Goal: Task Accomplishment & Management: Use online tool/utility

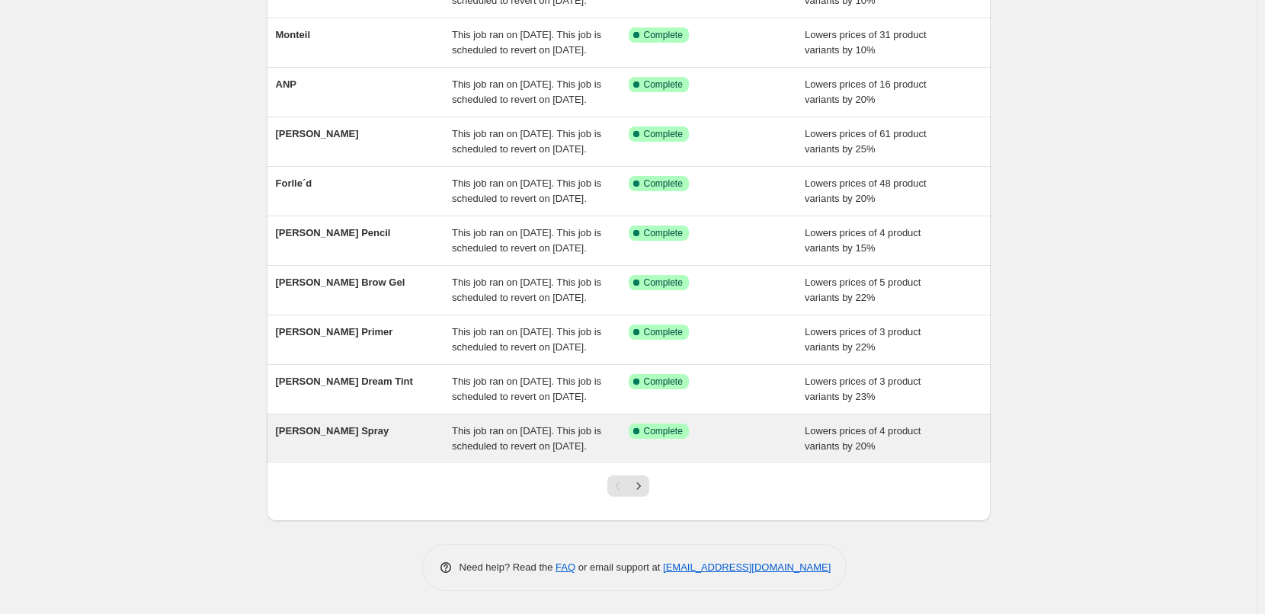
scroll to position [323, 0]
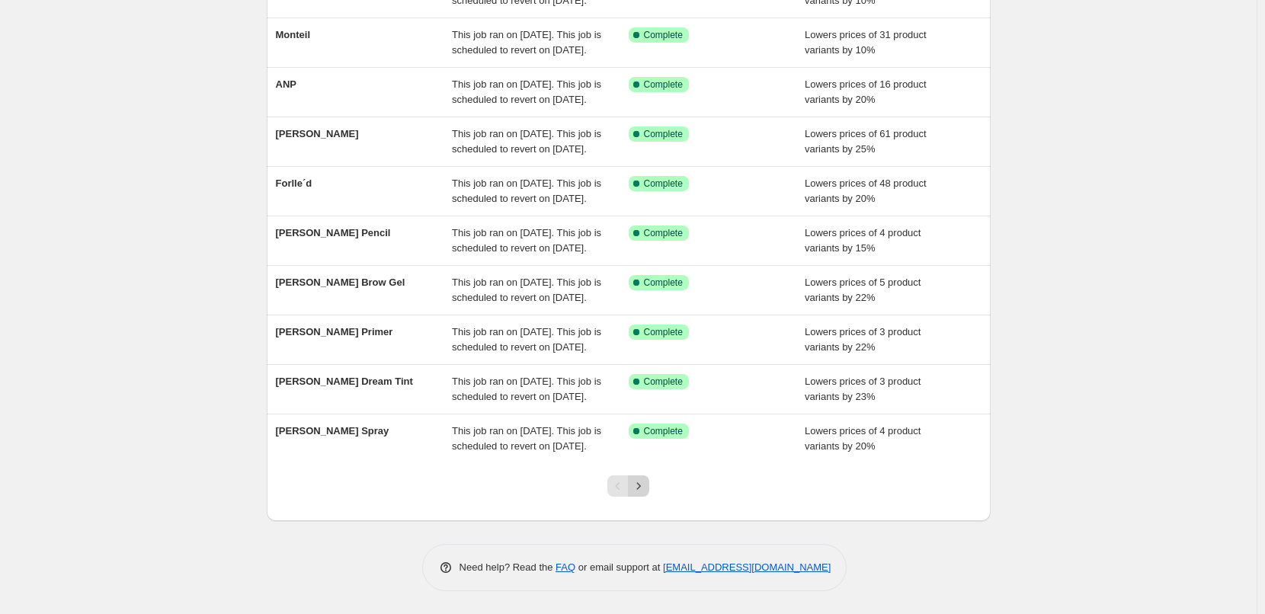
click at [646, 482] on icon "Next" at bounding box center [638, 486] width 15 height 15
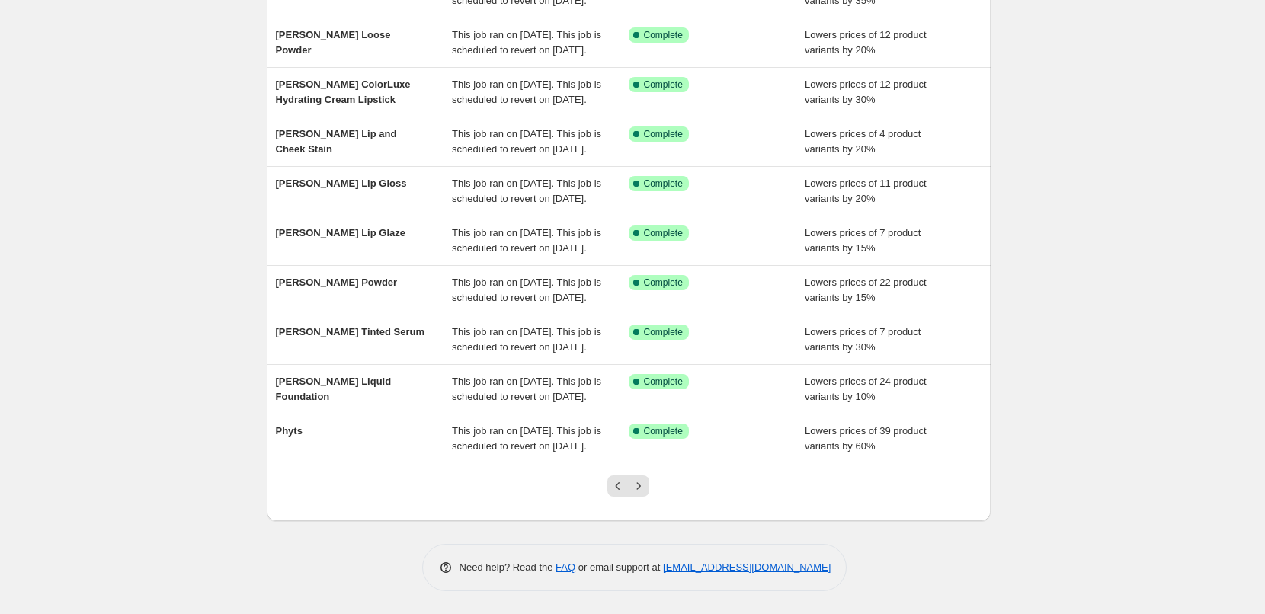
click at [646, 482] on icon "Next" at bounding box center [638, 486] width 15 height 15
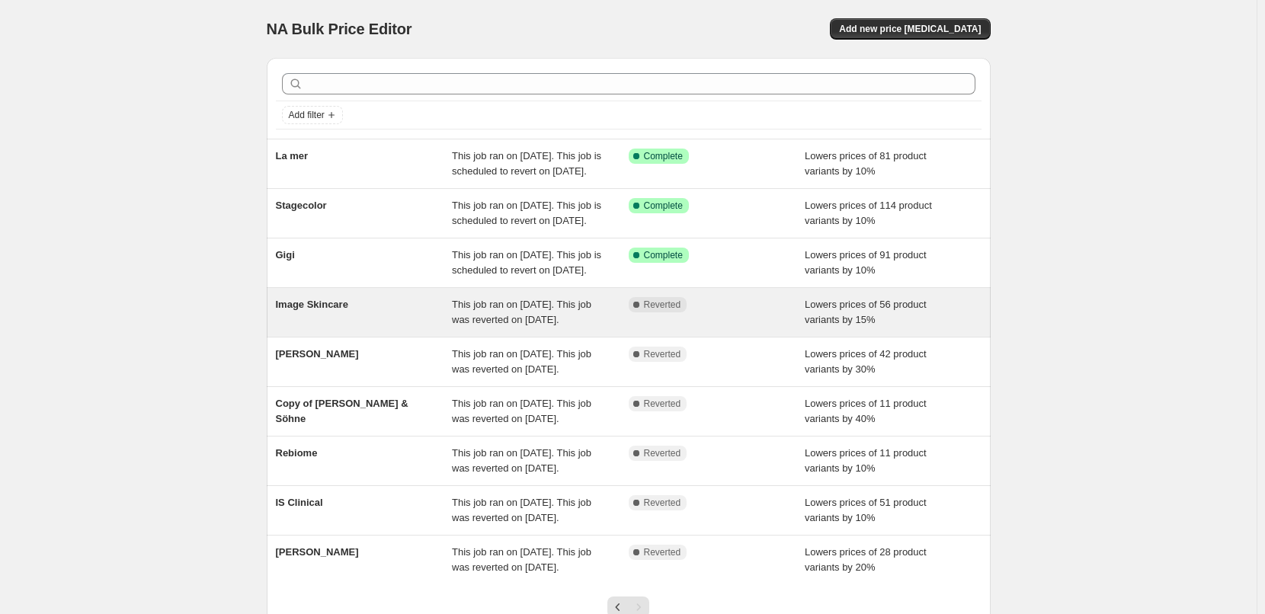
click at [338, 328] on div "Image Skincare" at bounding box center [364, 312] width 177 height 30
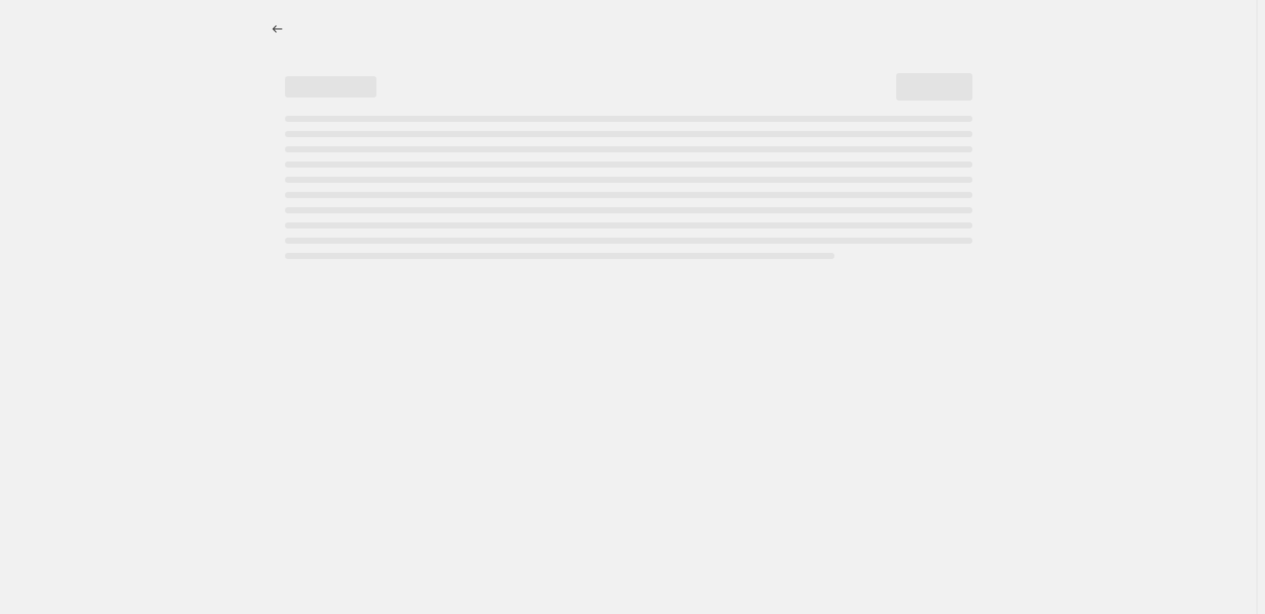
select select "percentage"
select select "remove"
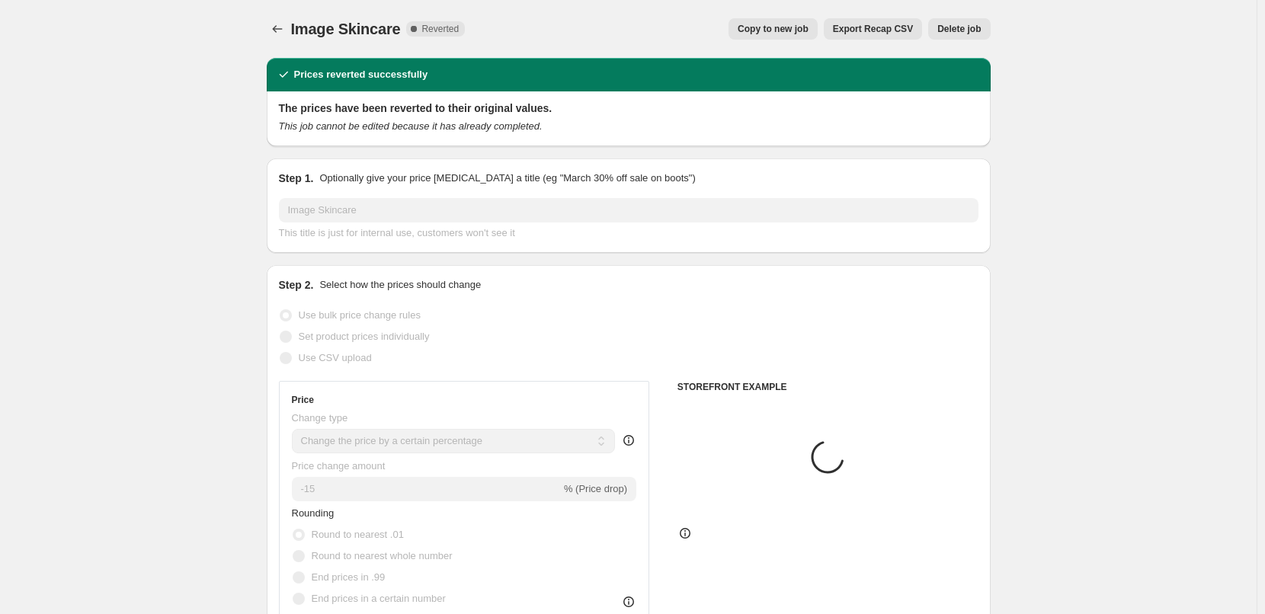
select select "vendor"
click at [795, 11] on div "Image Skincare. This page is ready Image Skincare Complete Reverted Copy to new…" at bounding box center [629, 29] width 724 height 58
click at [793, 24] on span "Copy to new job" at bounding box center [773, 29] width 71 height 12
select select "percentage"
select select "remove"
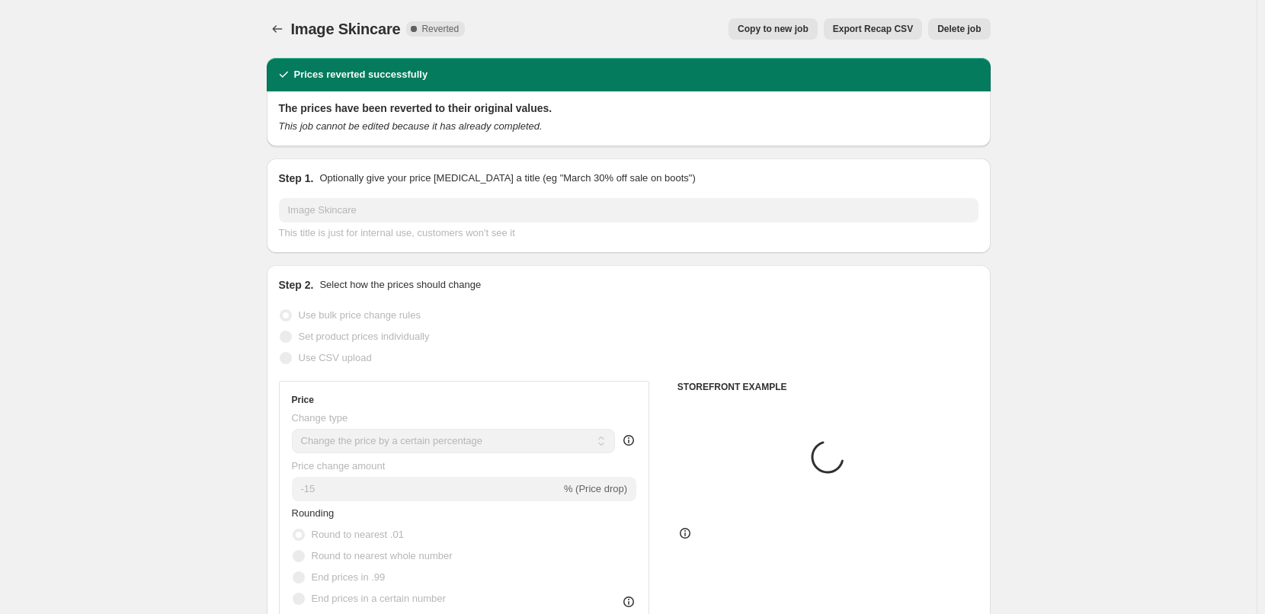
select select "vendor"
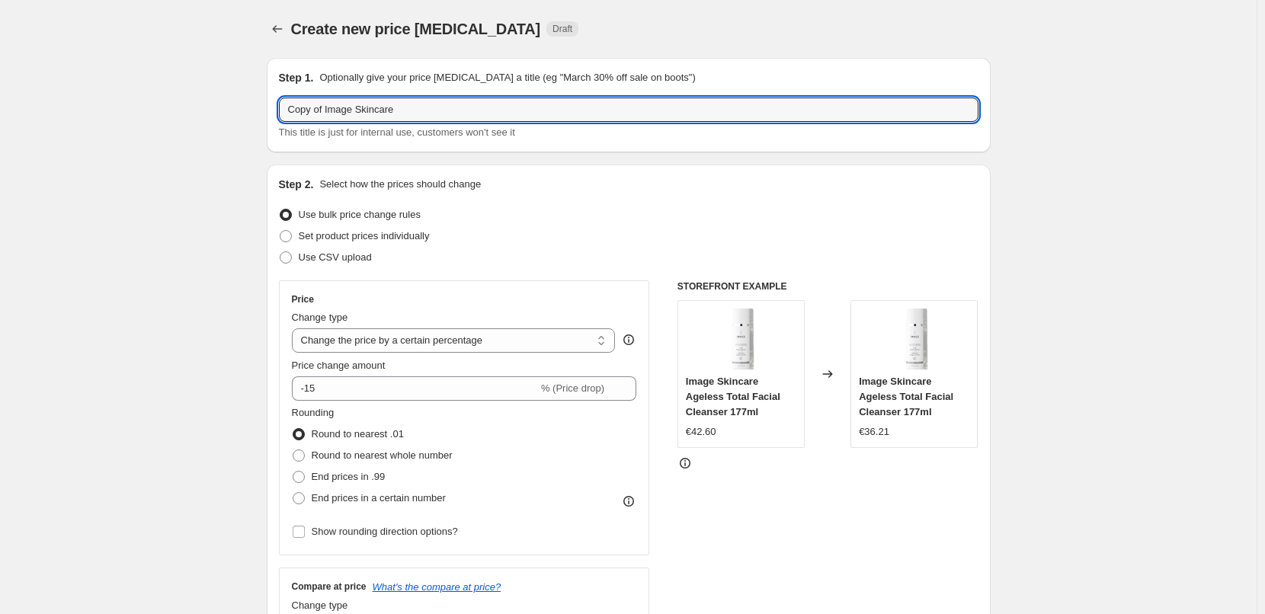
drag, startPoint x: 328, startPoint y: 110, endPoint x: 96, endPoint y: 170, distance: 240.1
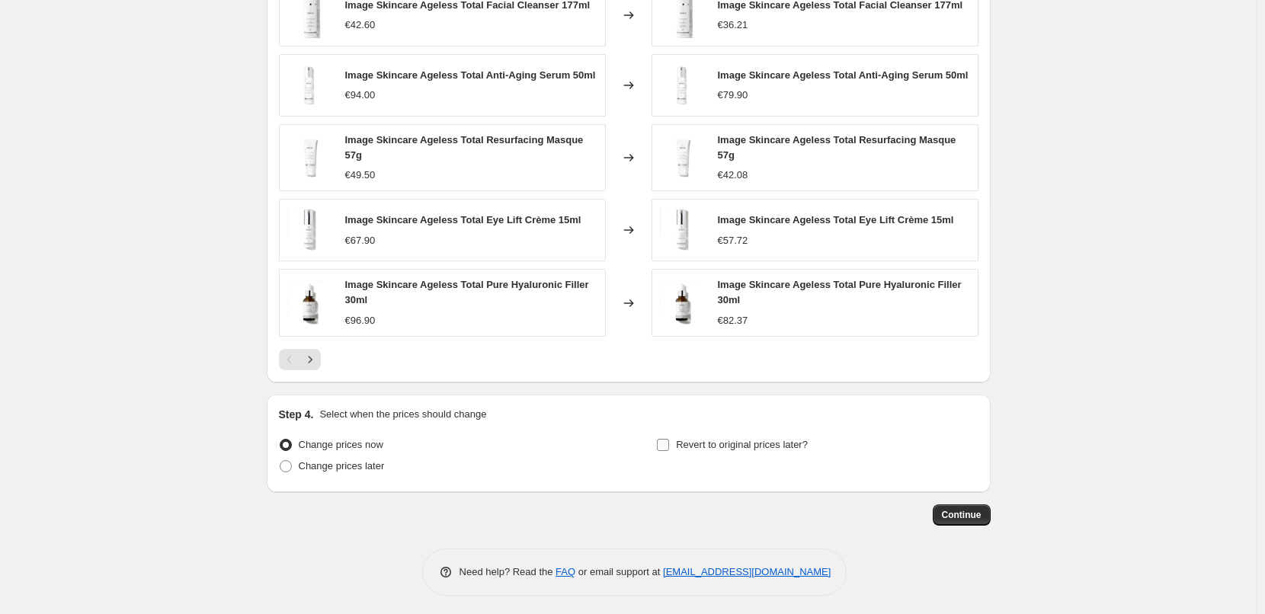
type input "Image Skincare"
click at [767, 442] on span "Revert to original prices later?" at bounding box center [742, 444] width 132 height 11
click at [669, 442] on input "Revert to original prices later?" at bounding box center [663, 445] width 12 height 12
checkbox input "true"
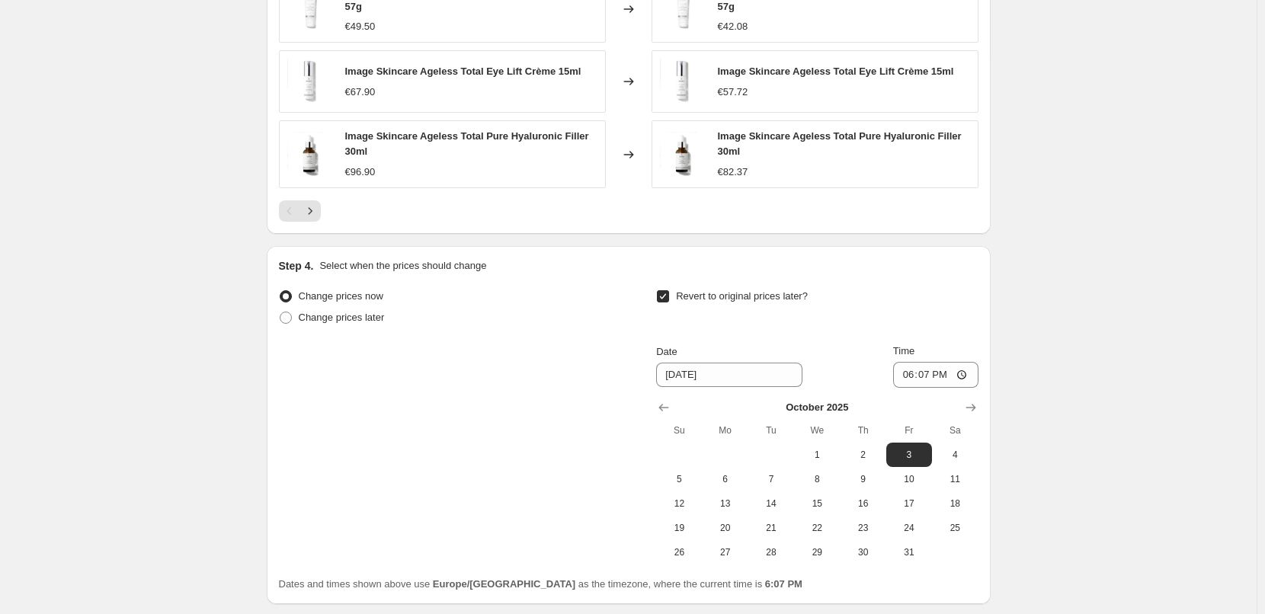
scroll to position [1347, 0]
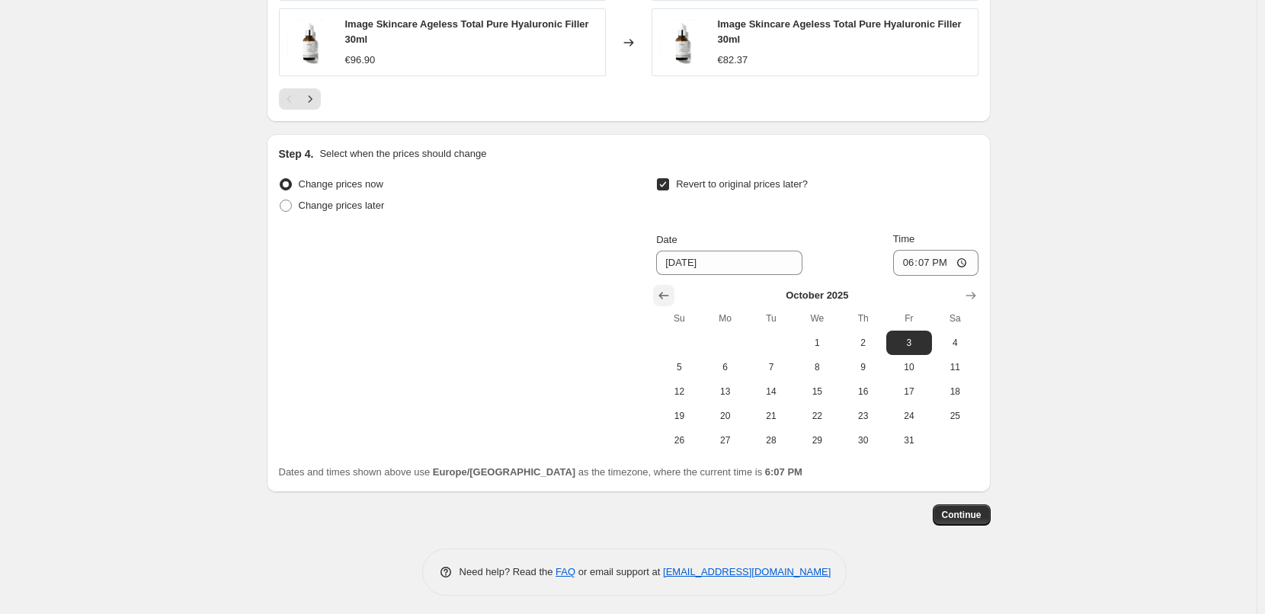
click at [666, 292] on icon "Show previous month, September 2025" at bounding box center [664, 296] width 10 height 8
click at [726, 434] on span "29" at bounding box center [726, 440] width 34 height 12
type input "[DATE]"
click at [908, 257] on input "18:07" at bounding box center [935, 263] width 85 height 26
type input "03:00"
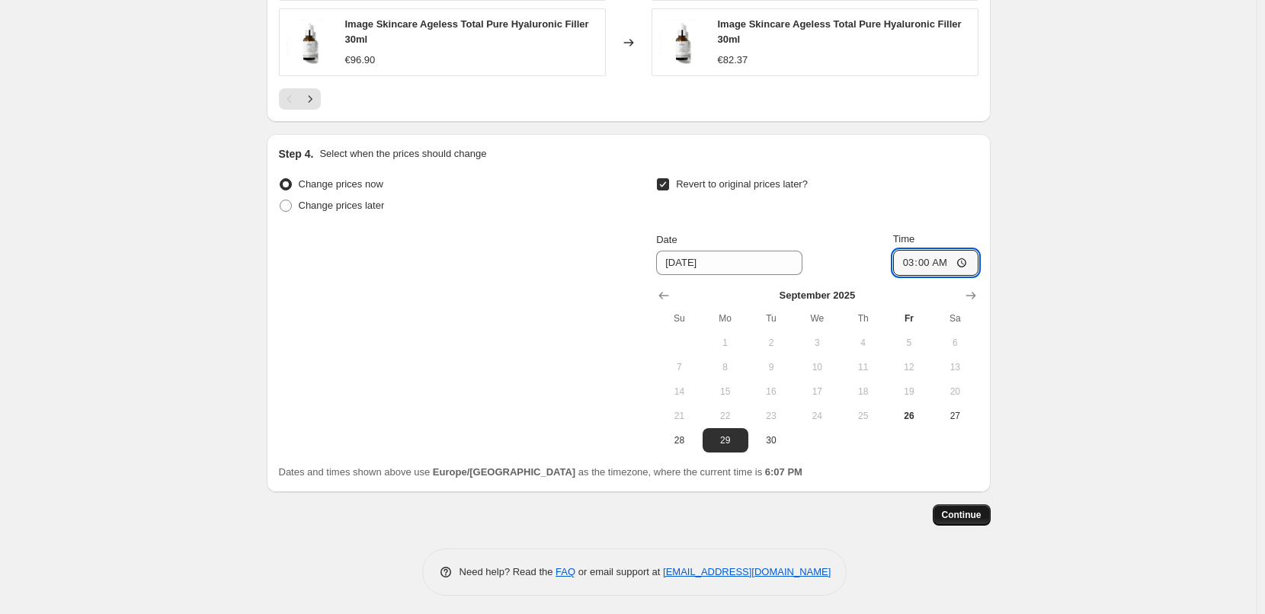
click at [964, 505] on button "Continue" at bounding box center [962, 515] width 58 height 21
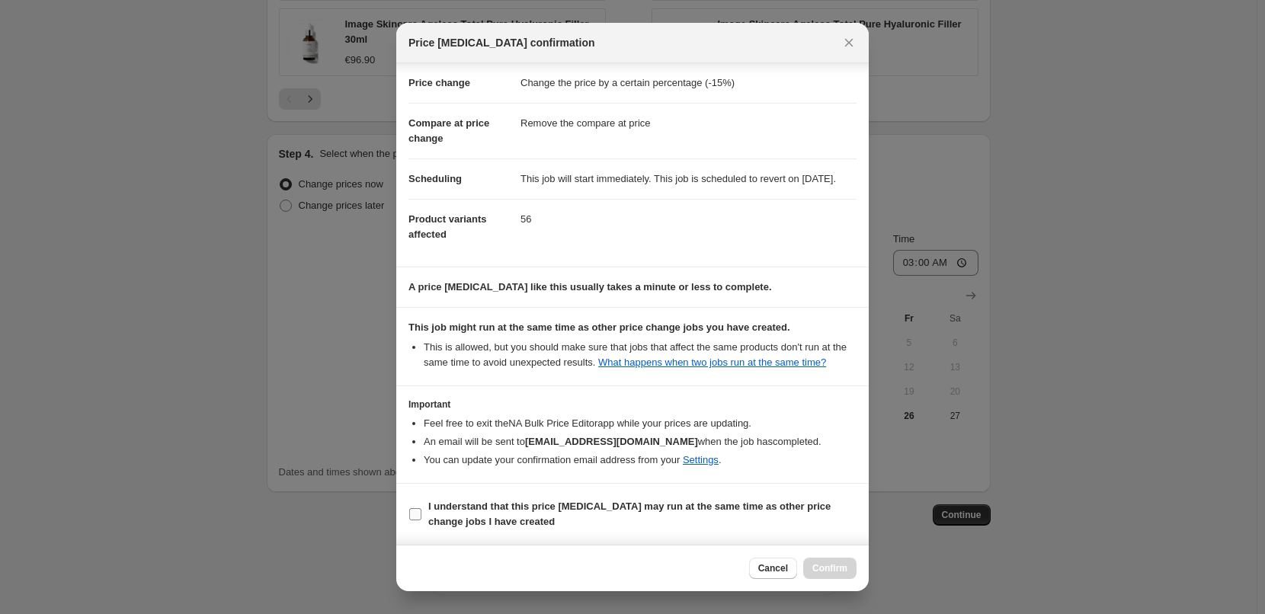
scroll to position [43, 0]
click at [472, 513] on span "I understand that this price [MEDICAL_DATA] may run at the same time as other p…" at bounding box center [642, 514] width 428 height 30
click at [421, 513] on input "I understand that this price [MEDICAL_DATA] may run at the same time as other p…" at bounding box center [415, 514] width 12 height 12
checkbox input "true"
click at [828, 569] on span "Confirm" at bounding box center [829, 568] width 35 height 12
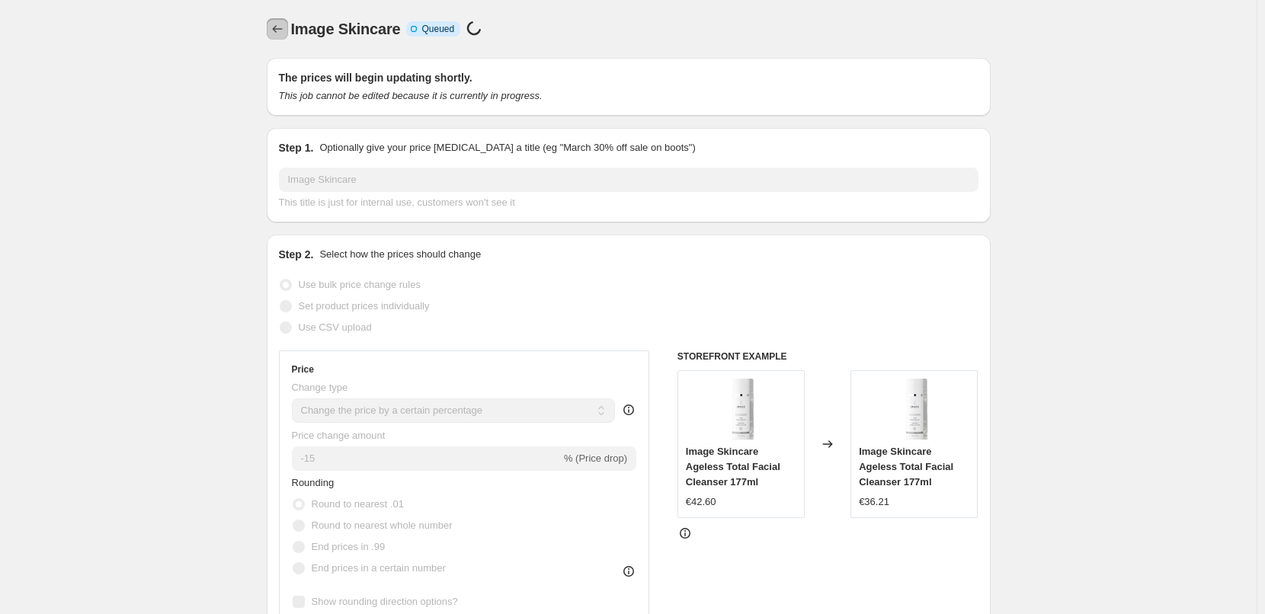
click at [277, 30] on icon "Price change jobs" at bounding box center [277, 29] width 10 height 8
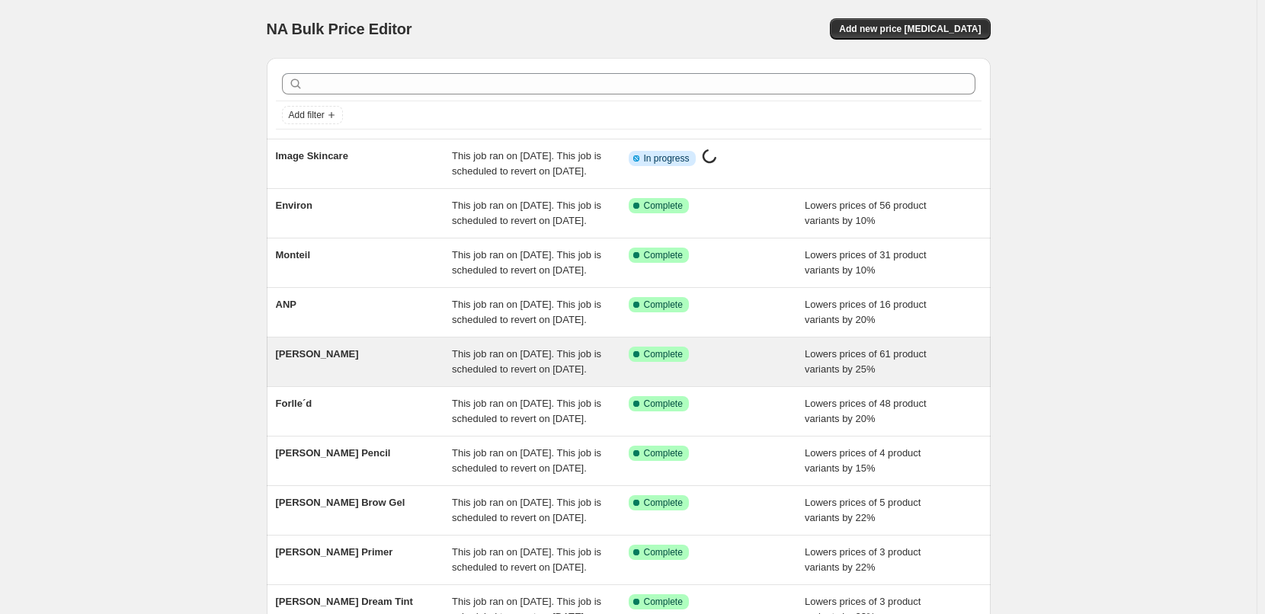
scroll to position [323, 0]
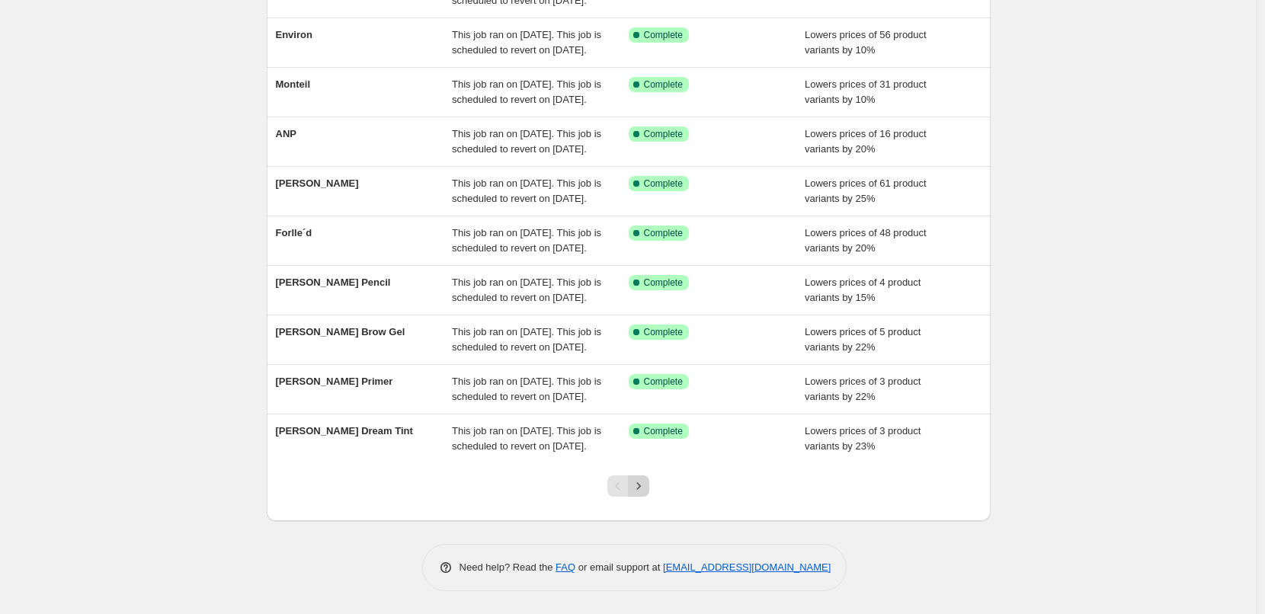
click at [645, 488] on icon "Next" at bounding box center [638, 486] width 15 height 15
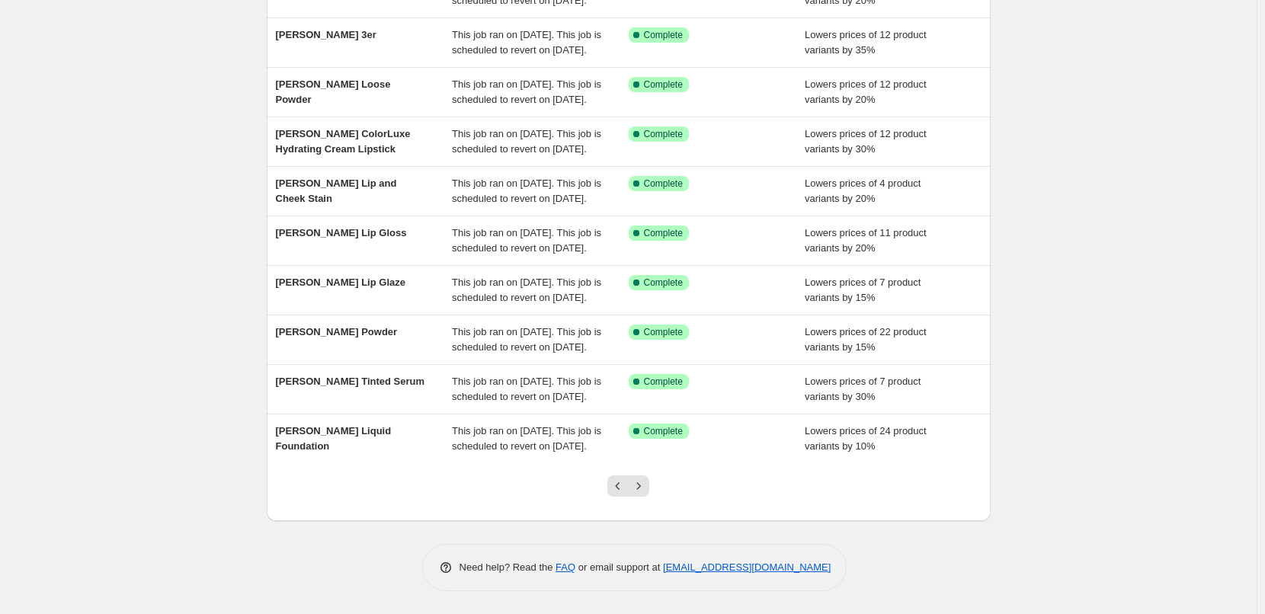
click at [645, 488] on icon "Next" at bounding box center [638, 486] width 15 height 15
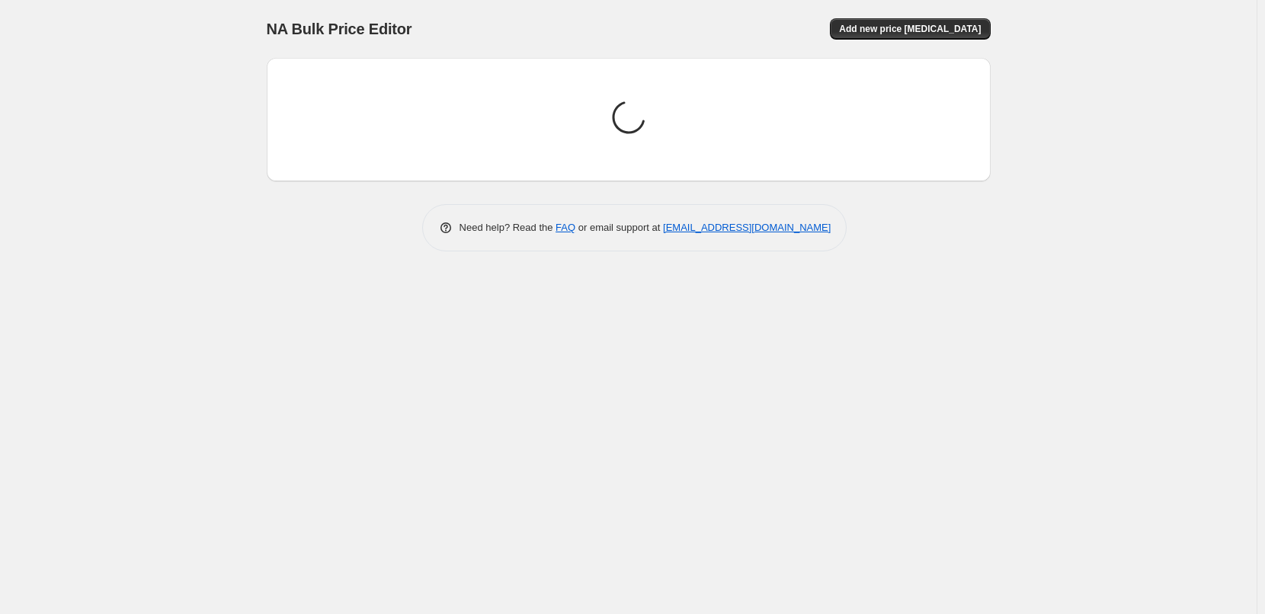
scroll to position [0, 0]
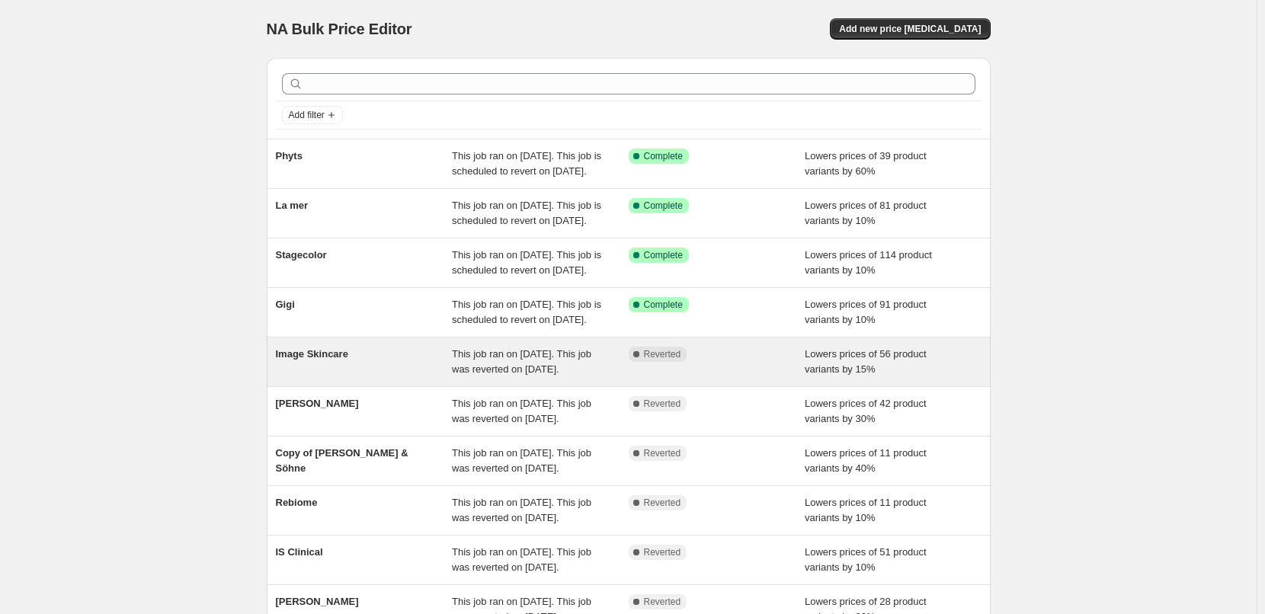
click at [362, 377] on div "Image Skincare" at bounding box center [364, 362] width 177 height 30
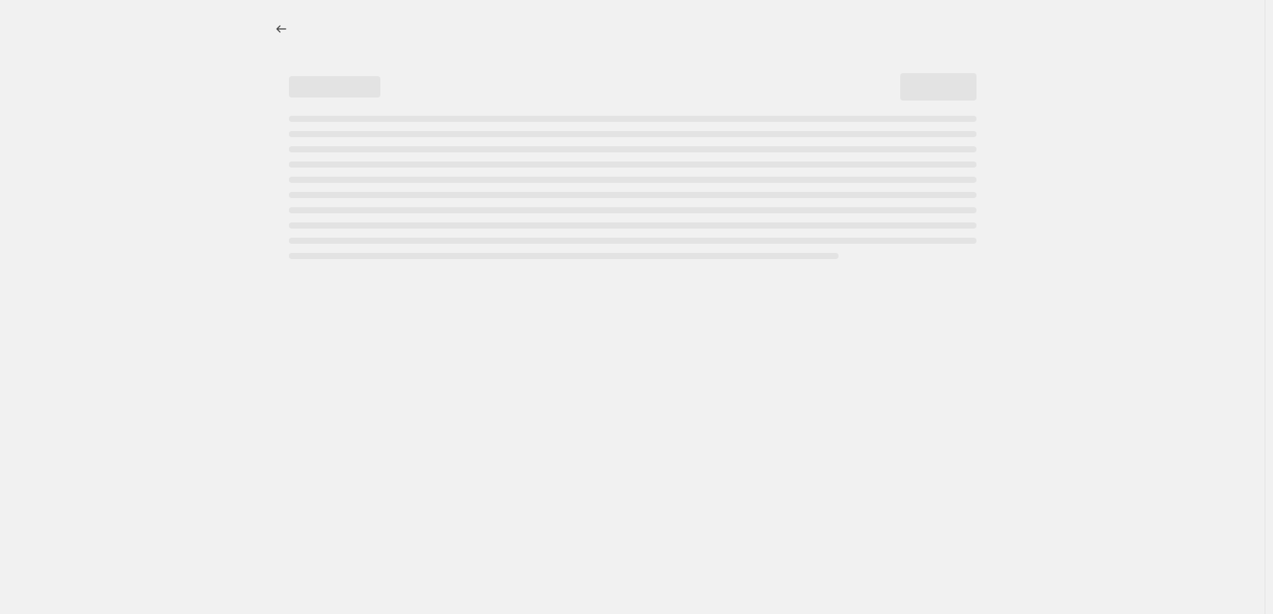
select select "percentage"
select select "remove"
select select "vendor"
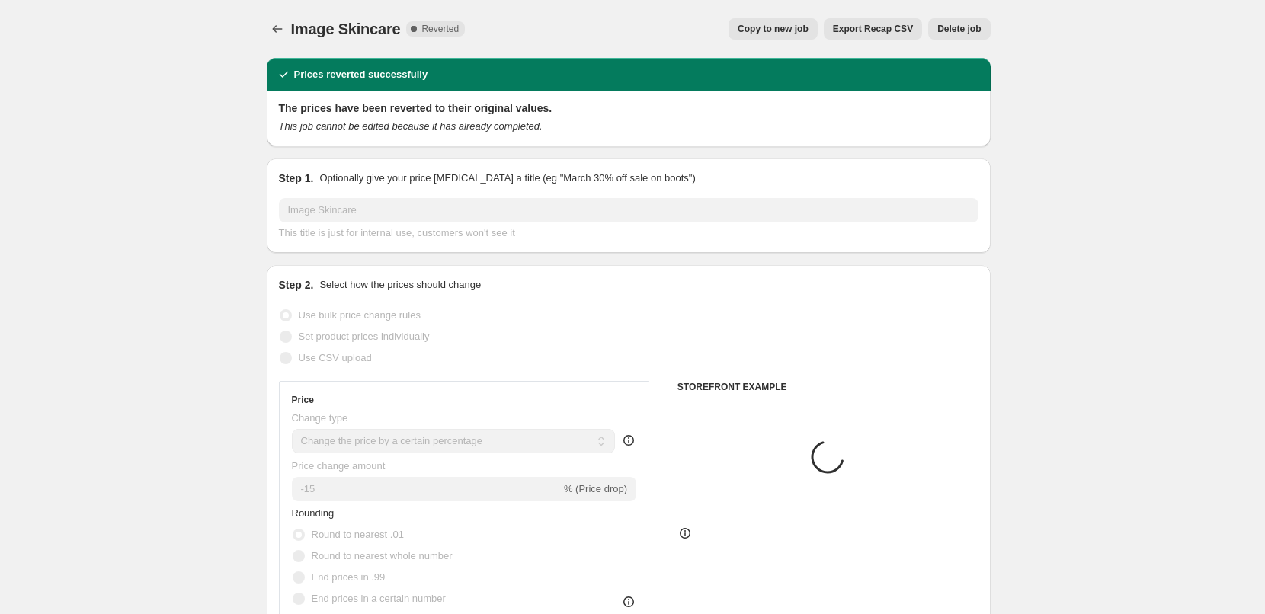
click at [989, 27] on button "Delete job" at bounding box center [959, 28] width 62 height 21
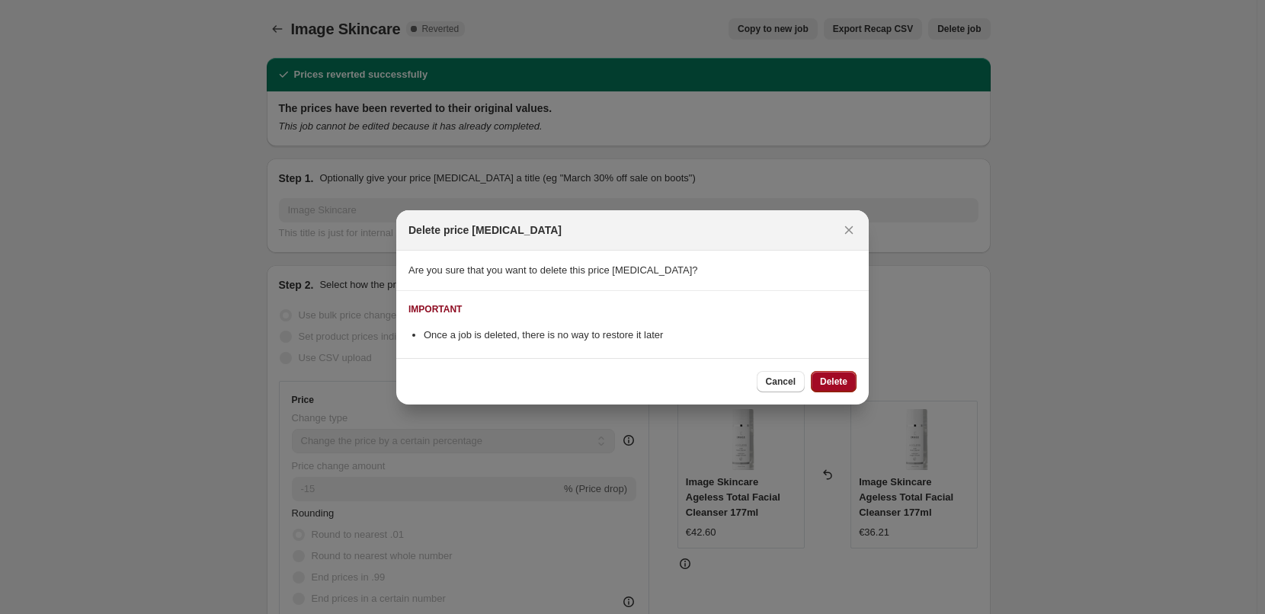
click at [827, 376] on span "Delete" at bounding box center [833, 382] width 27 height 12
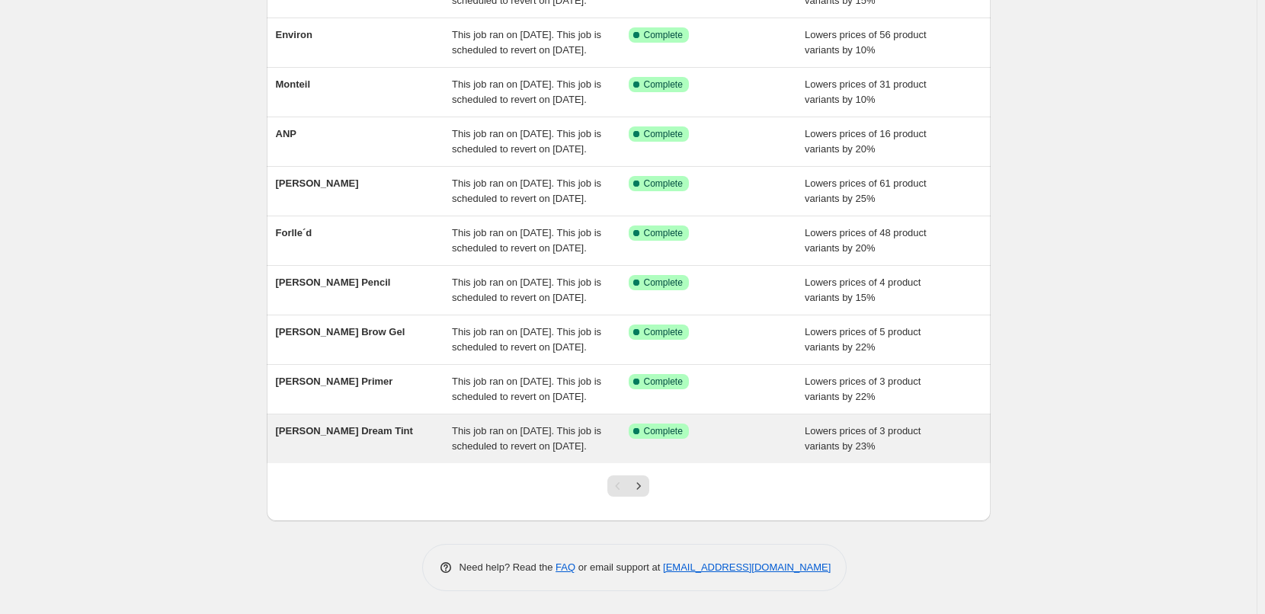
scroll to position [323, 0]
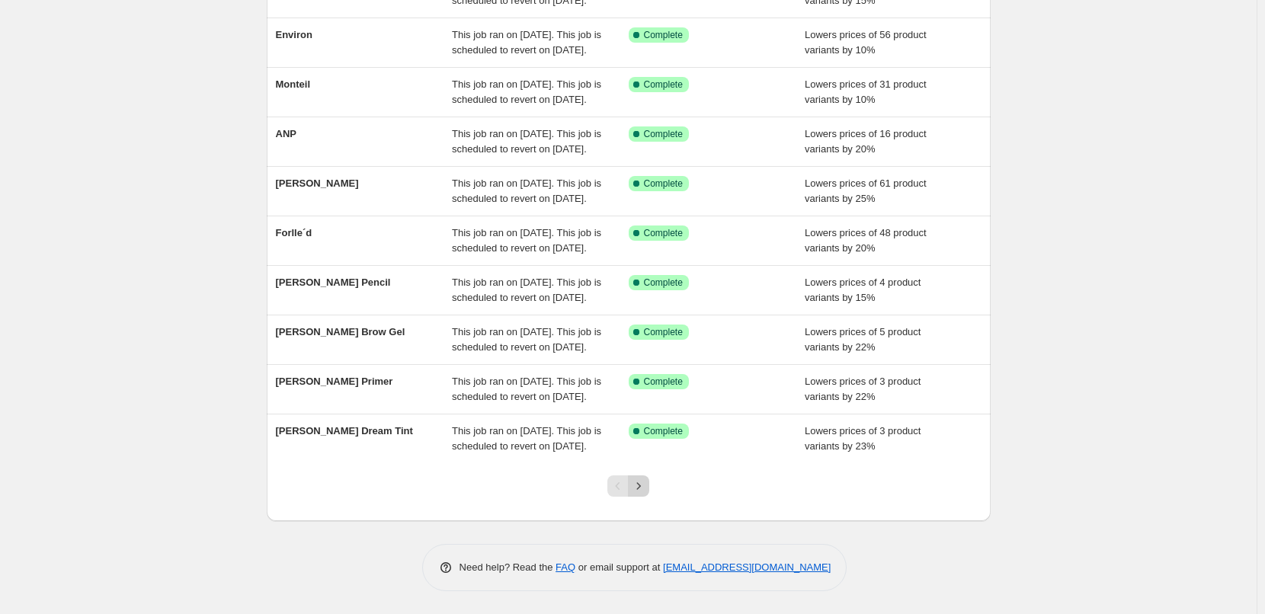
click at [639, 484] on icon "Next" at bounding box center [638, 486] width 15 height 15
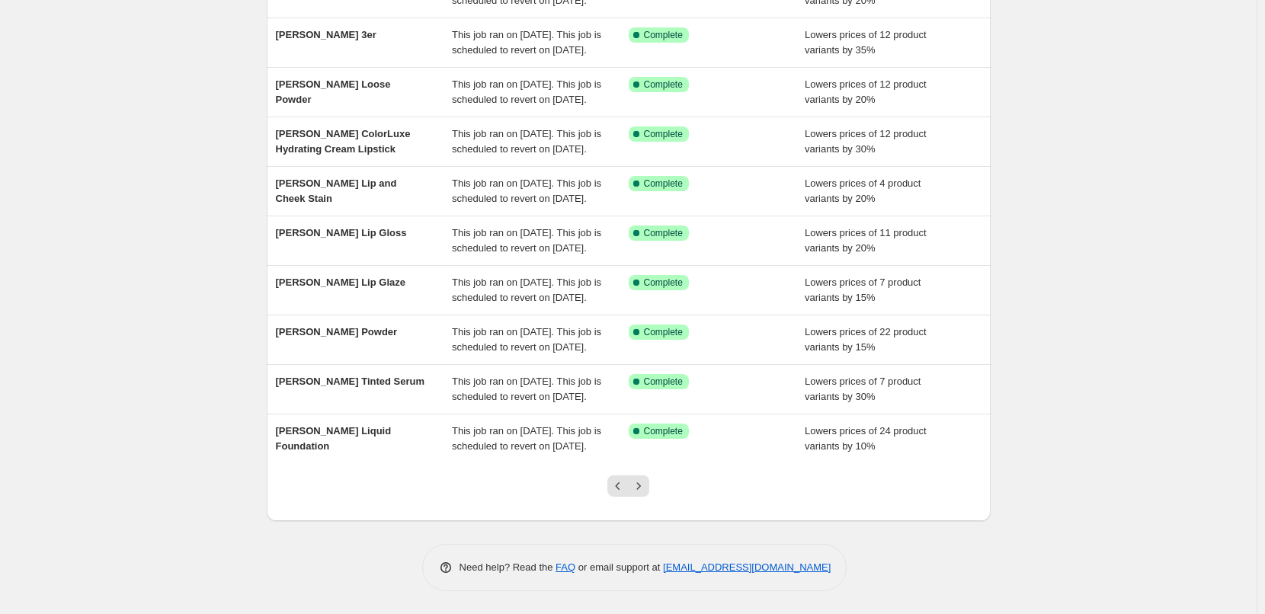
click at [639, 485] on icon "Next" at bounding box center [638, 486] width 15 height 15
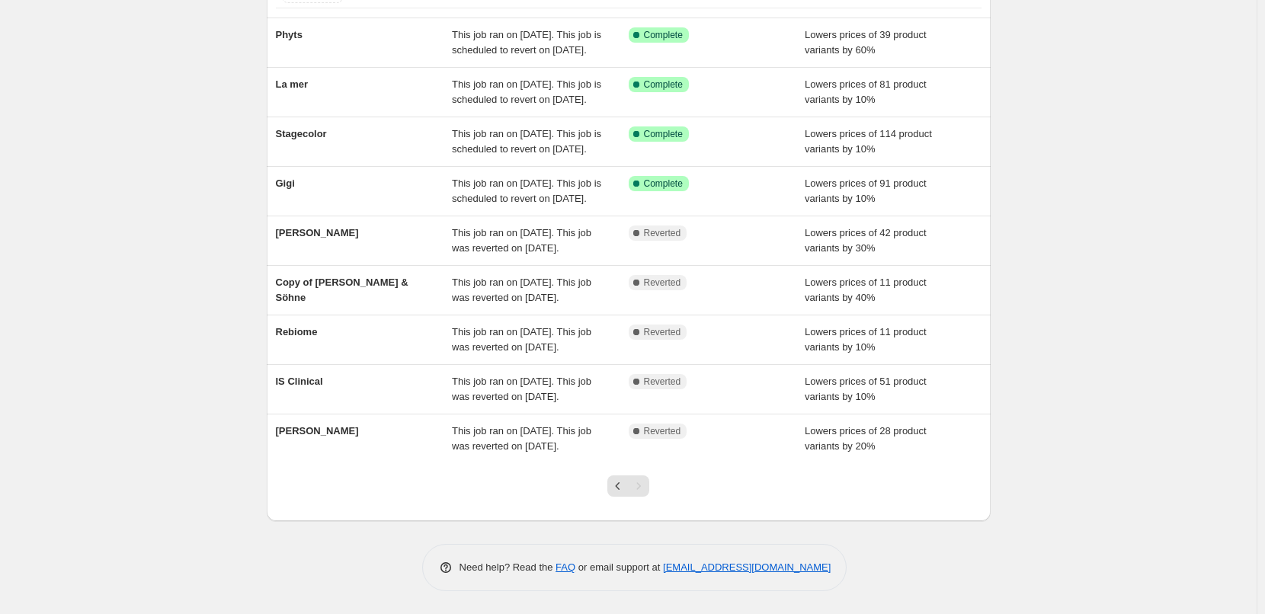
scroll to position [213, 0]
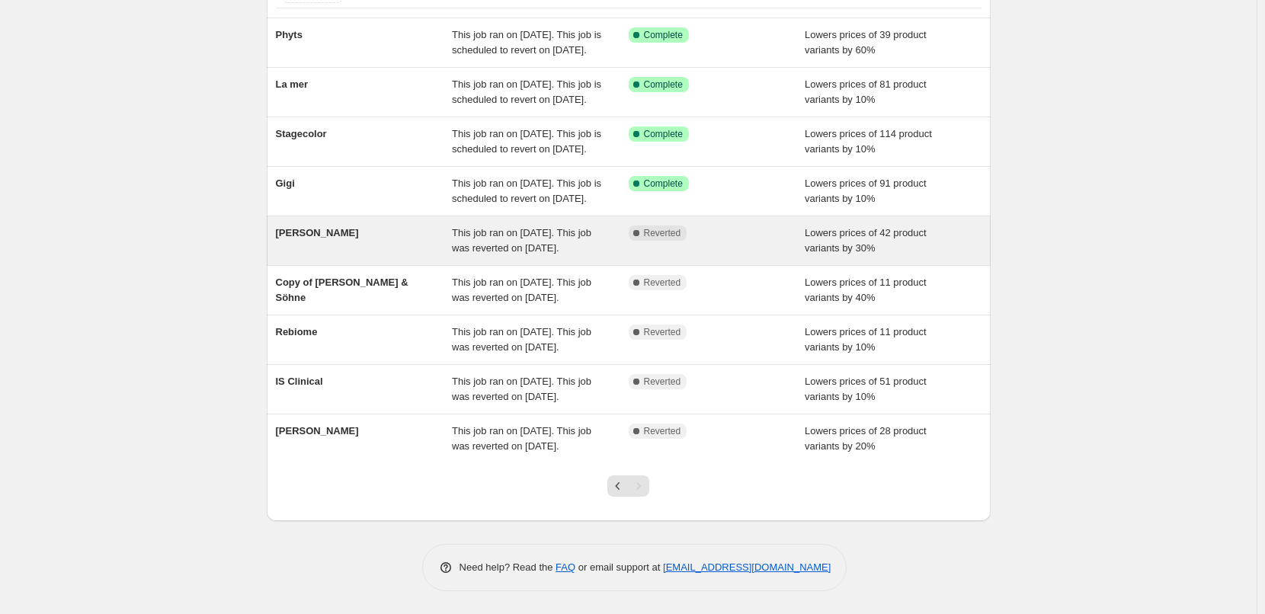
click at [334, 226] on div "[PERSON_NAME]" at bounding box center [364, 241] width 177 height 30
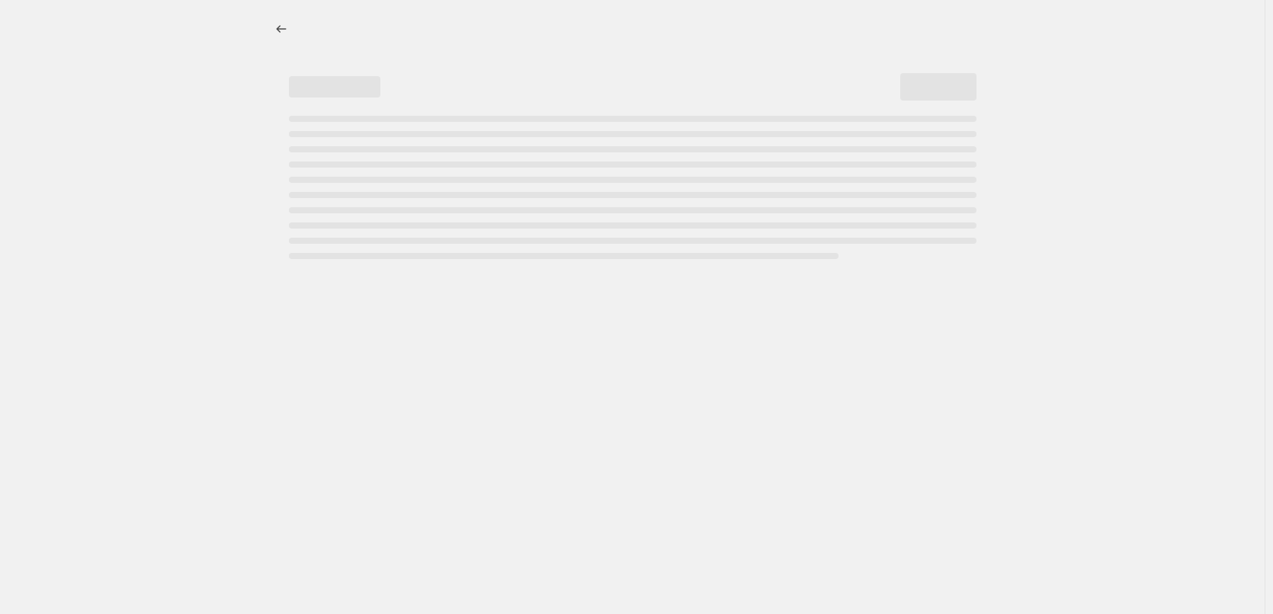
select select "percentage"
select select "remove"
select select "vendor"
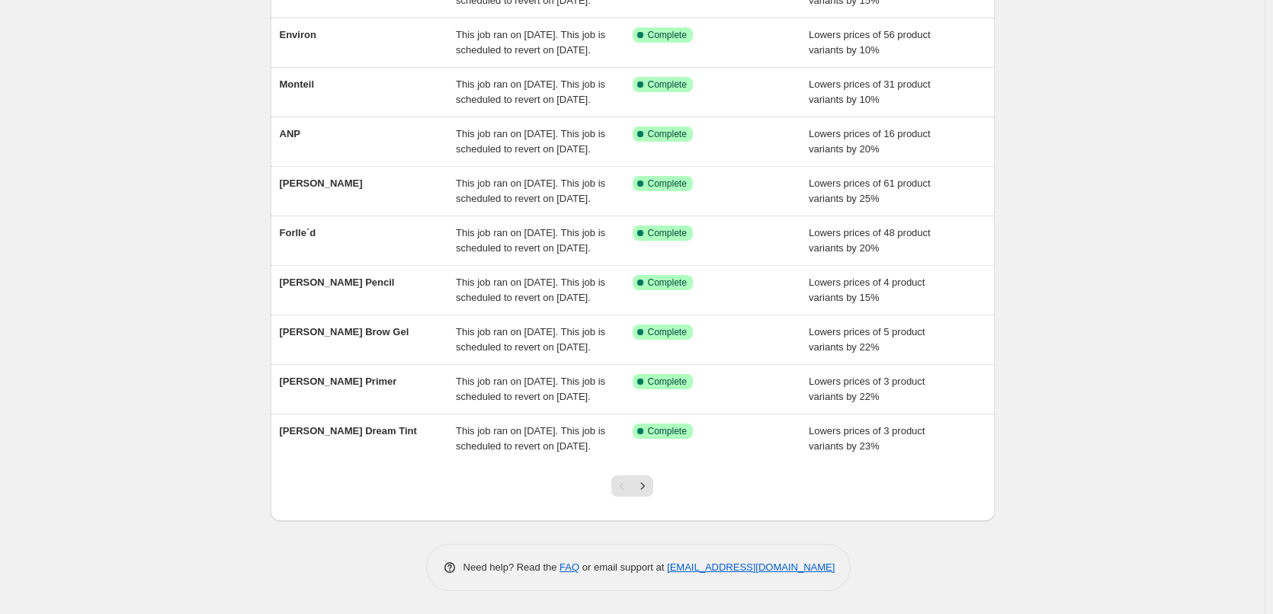
scroll to position [323, 0]
click at [649, 488] on icon "Next" at bounding box center [642, 486] width 15 height 15
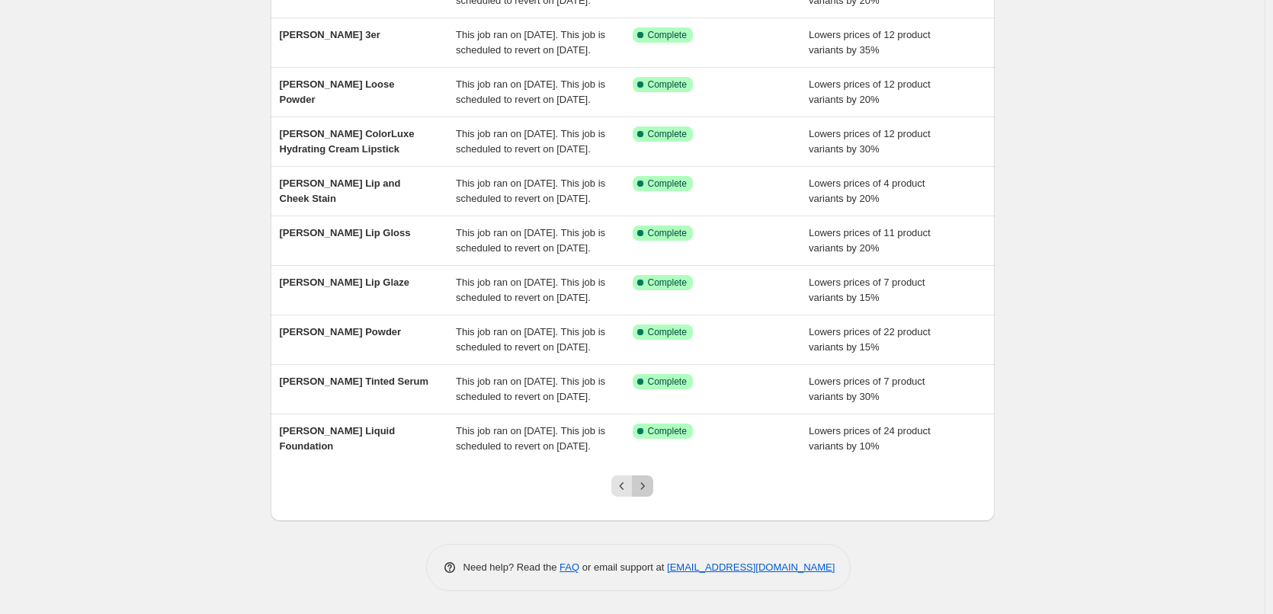
click at [649, 488] on icon "Next" at bounding box center [642, 486] width 15 height 15
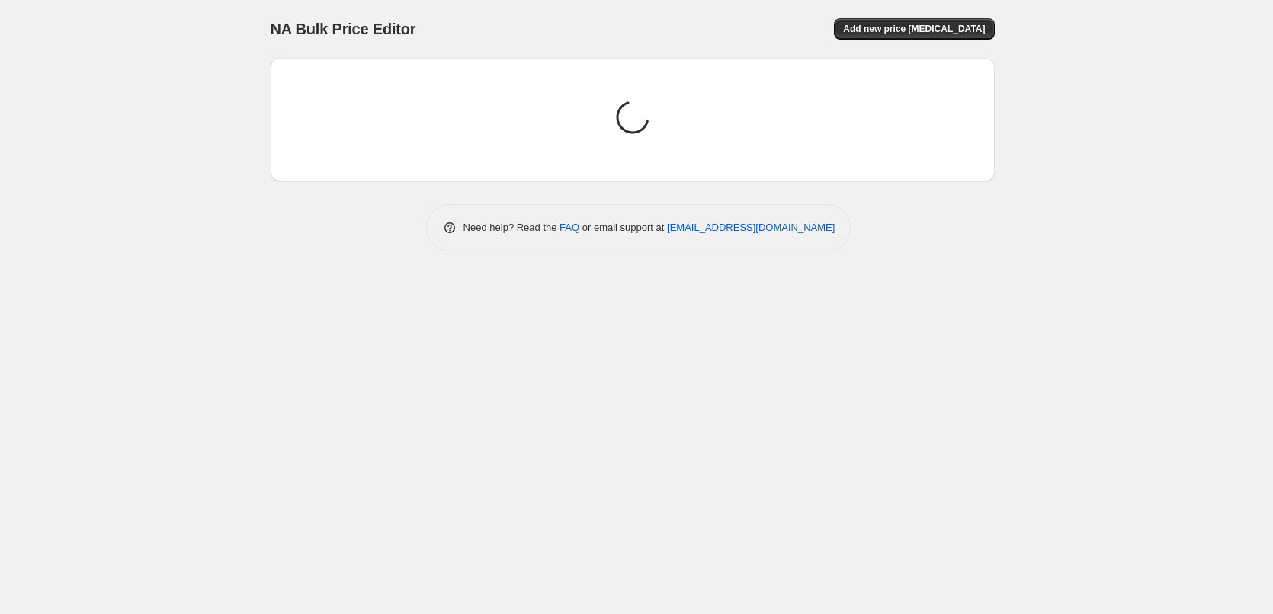
scroll to position [0, 0]
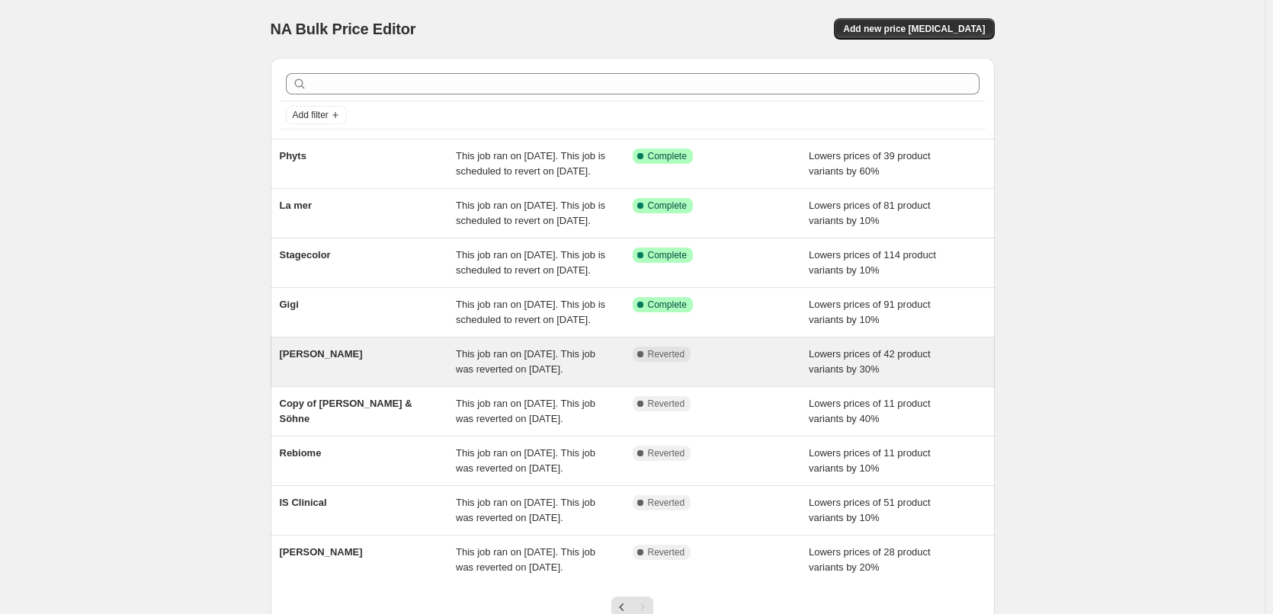
click at [339, 360] on span "[PERSON_NAME]" at bounding box center [321, 353] width 83 height 11
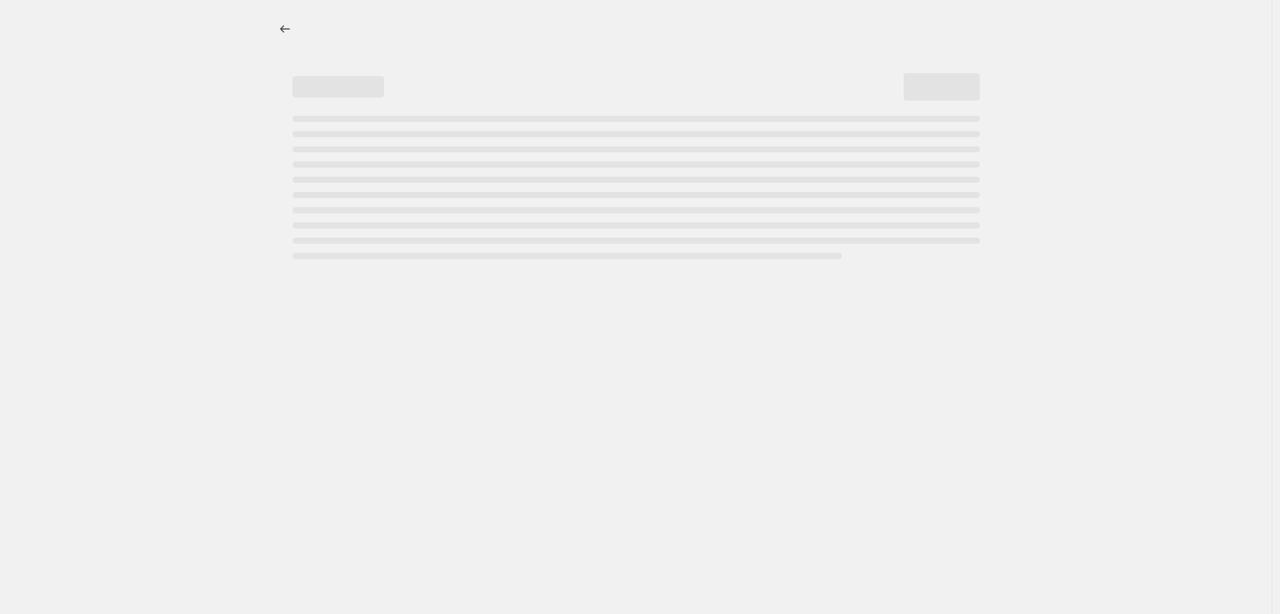
select select "percentage"
select select "remove"
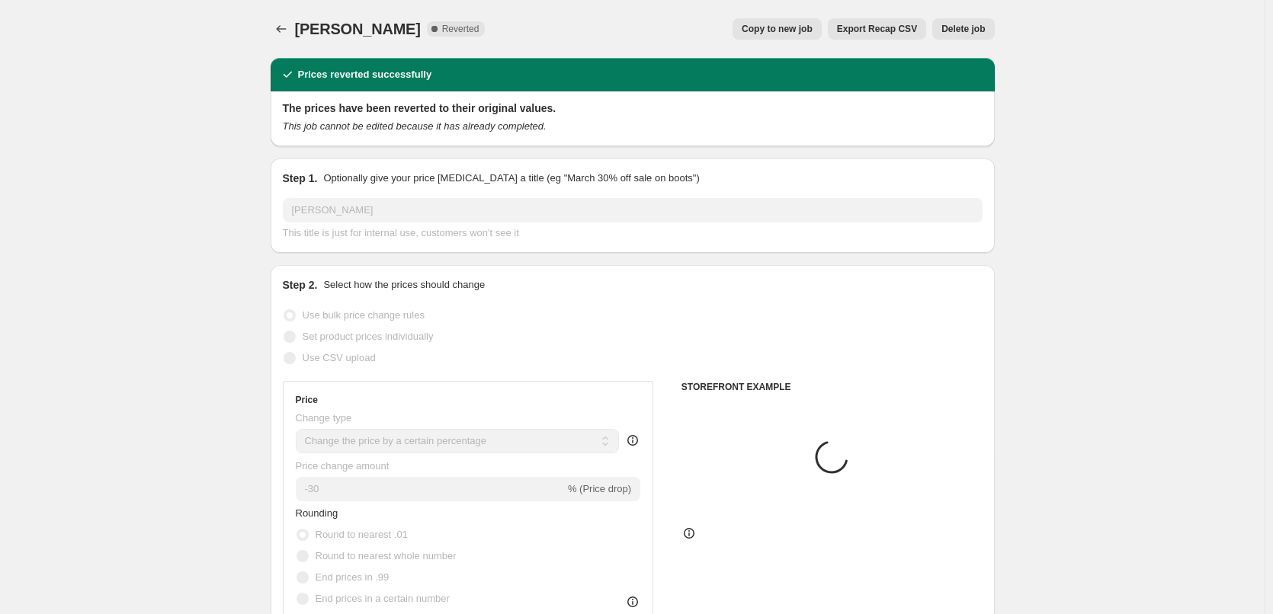
click at [859, 34] on span "Export Recap CSV" at bounding box center [877, 29] width 80 height 12
select select "vendor"
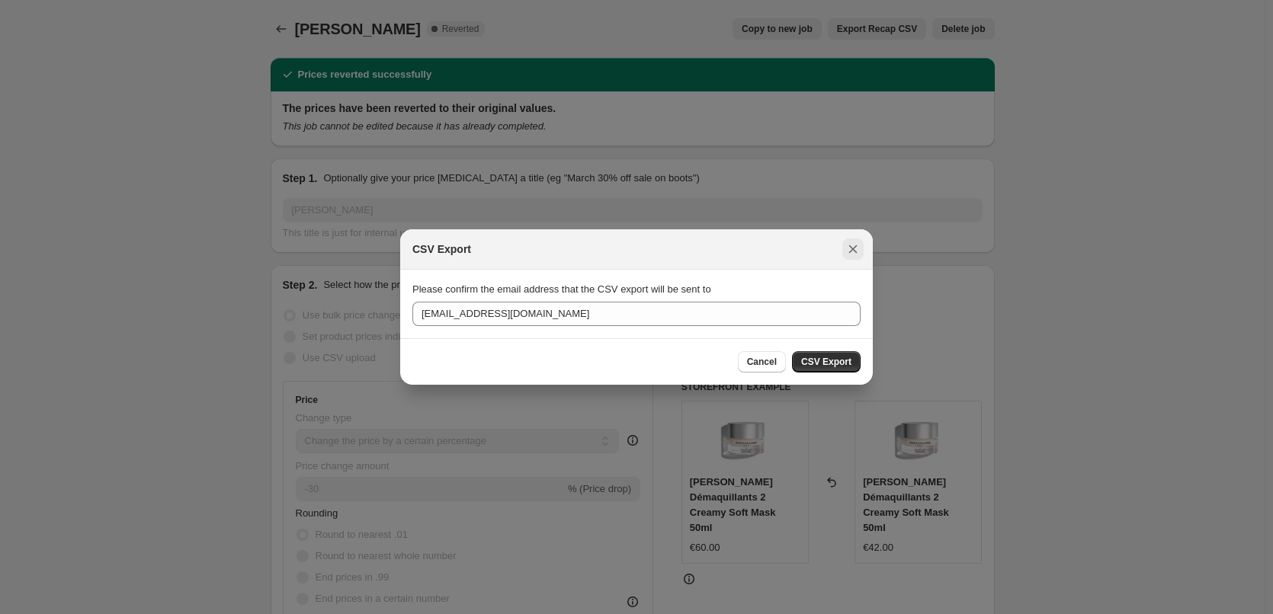
click at [848, 255] on icon "Close" at bounding box center [852, 249] width 15 height 15
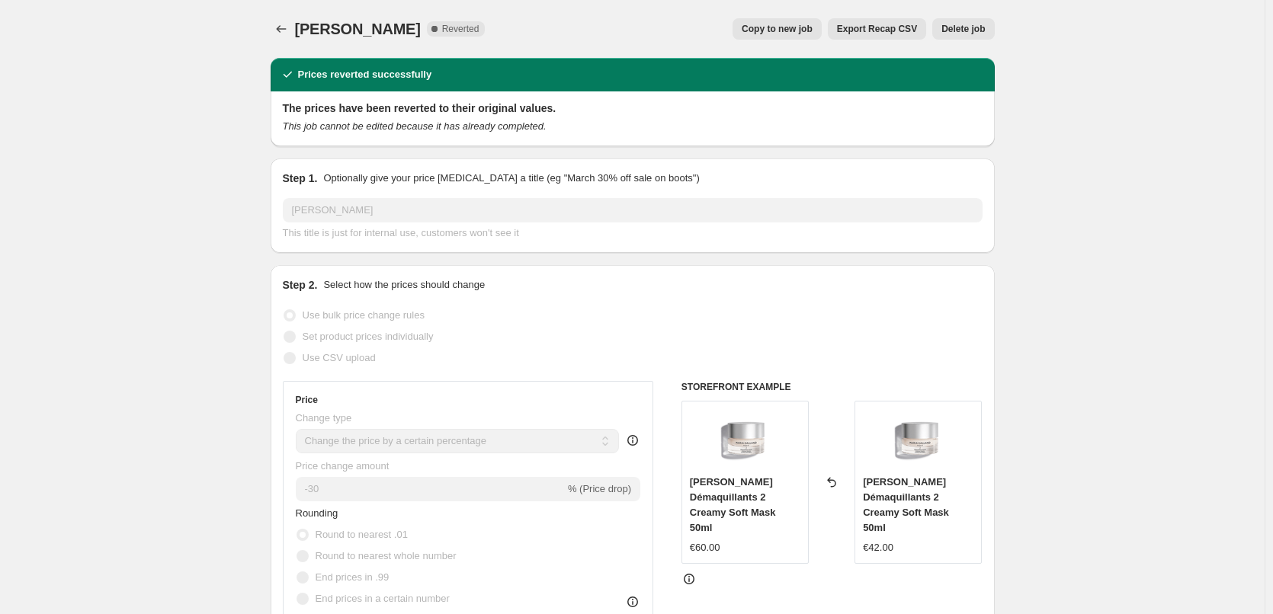
click at [796, 22] on button "Copy to new job" at bounding box center [776, 28] width 89 height 21
select select "percentage"
select select "remove"
select select "vendor"
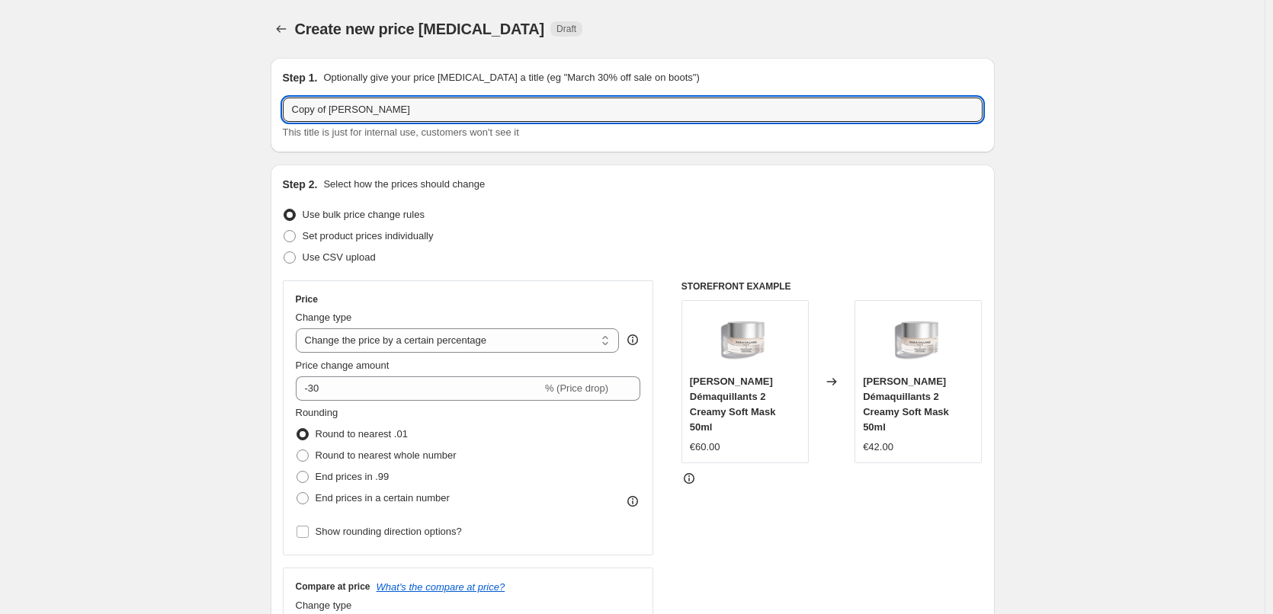
drag, startPoint x: 333, startPoint y: 109, endPoint x: 216, endPoint y: 110, distance: 117.4
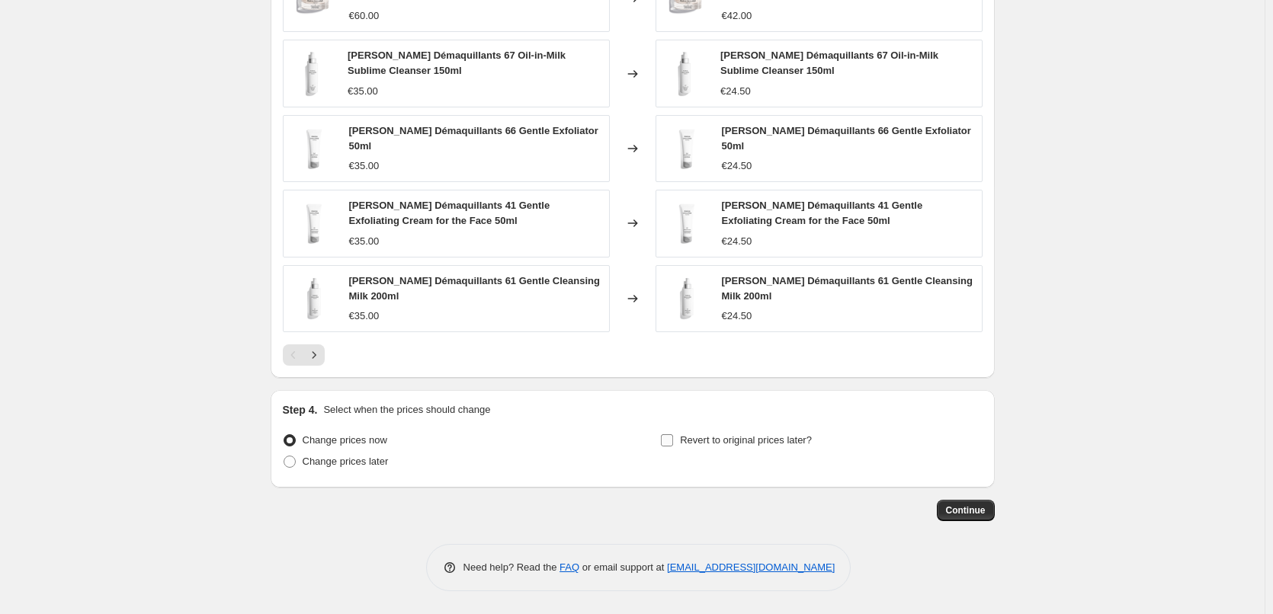
type input "[PERSON_NAME]"
click at [719, 434] on span "Revert to original prices later?" at bounding box center [746, 439] width 132 height 11
click at [673, 434] on input "Revert to original prices later?" at bounding box center [667, 440] width 12 height 12
checkbox input "true"
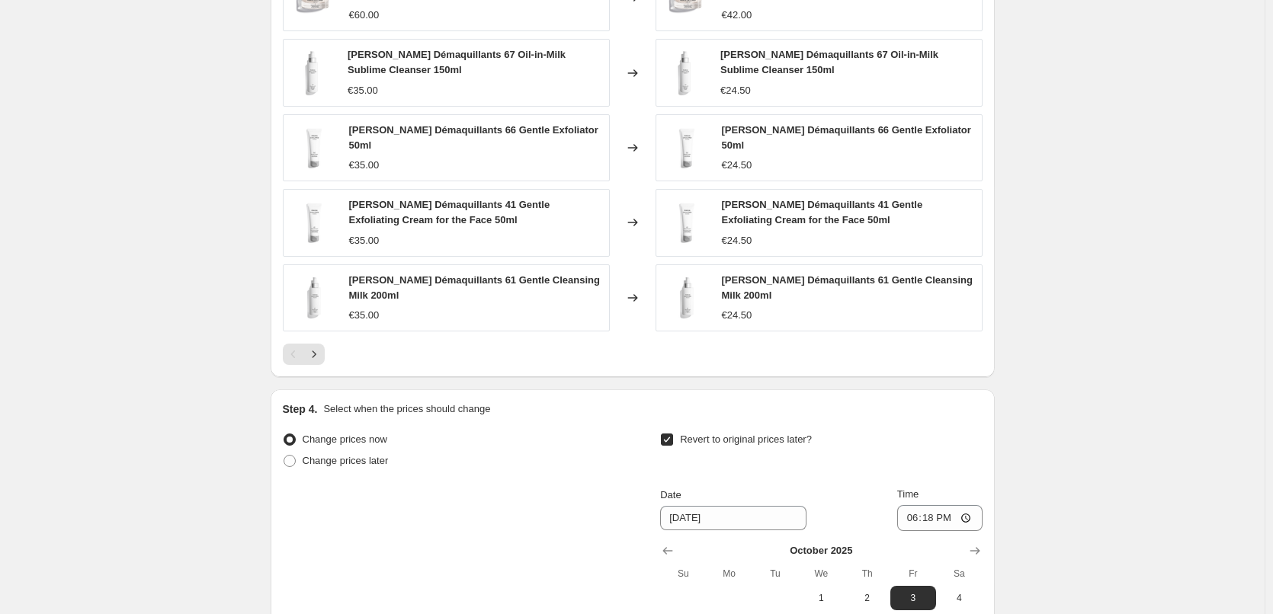
scroll to position [1366, 0]
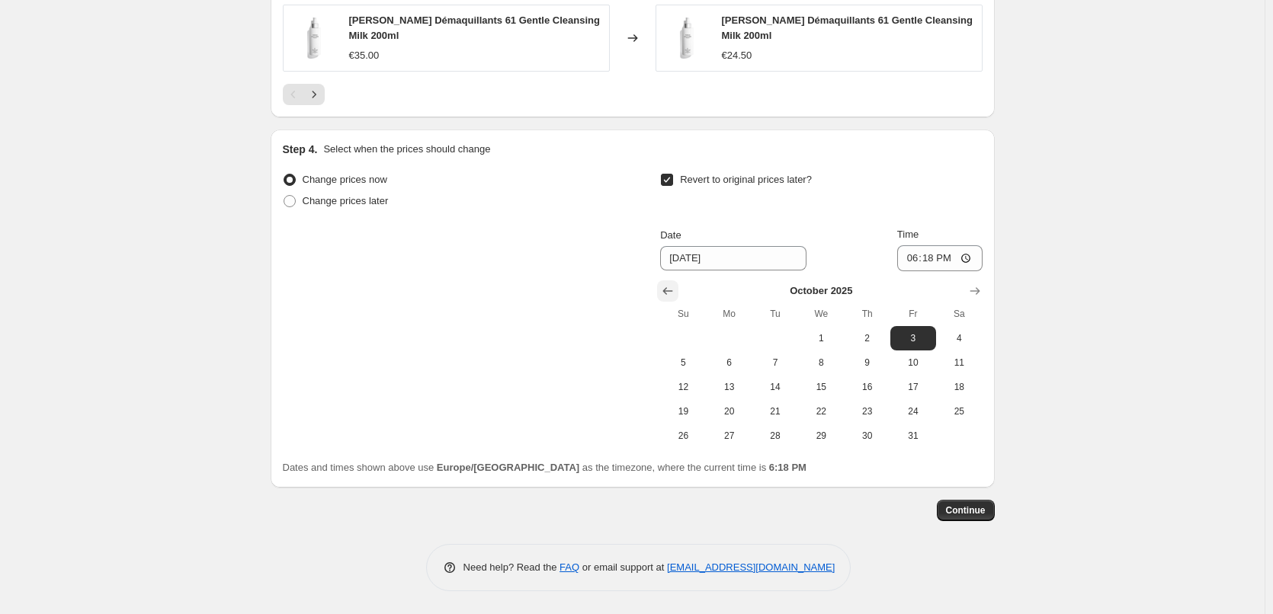
click at [675, 296] on icon "Show previous month, September 2025" at bounding box center [667, 291] width 15 height 15
click at [732, 432] on span "29" at bounding box center [730, 436] width 34 height 12
type input "[DATE]"
click at [910, 258] on input "18:18" at bounding box center [939, 258] width 85 height 26
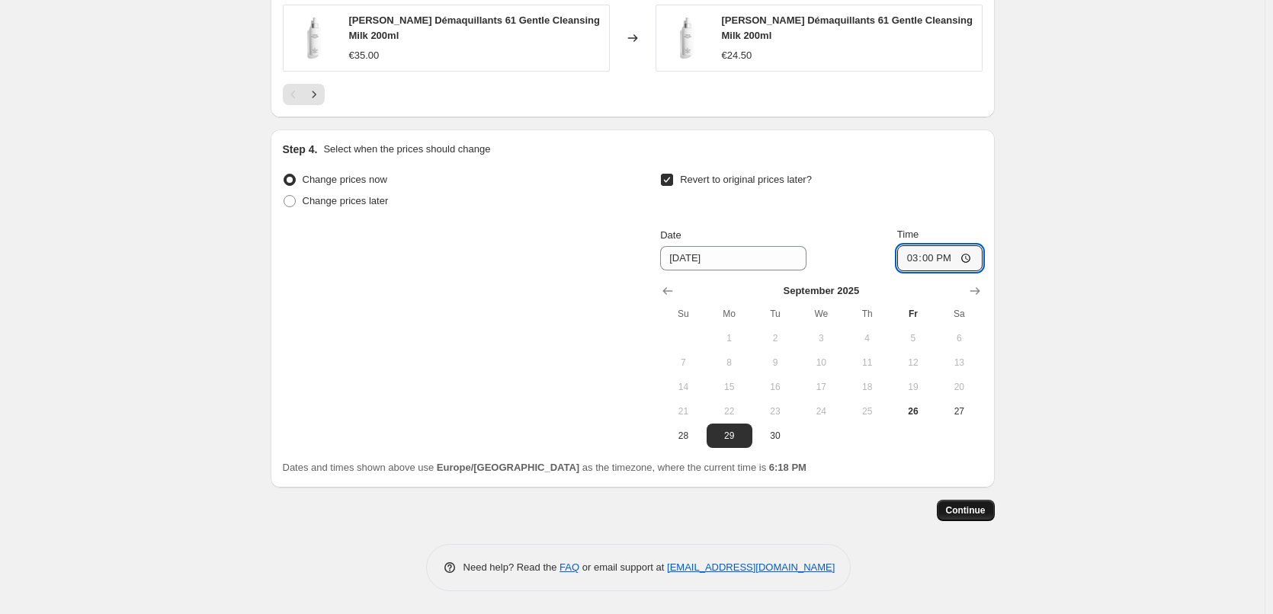
type input "03:00"
click at [974, 517] on button "Continue" at bounding box center [966, 510] width 58 height 21
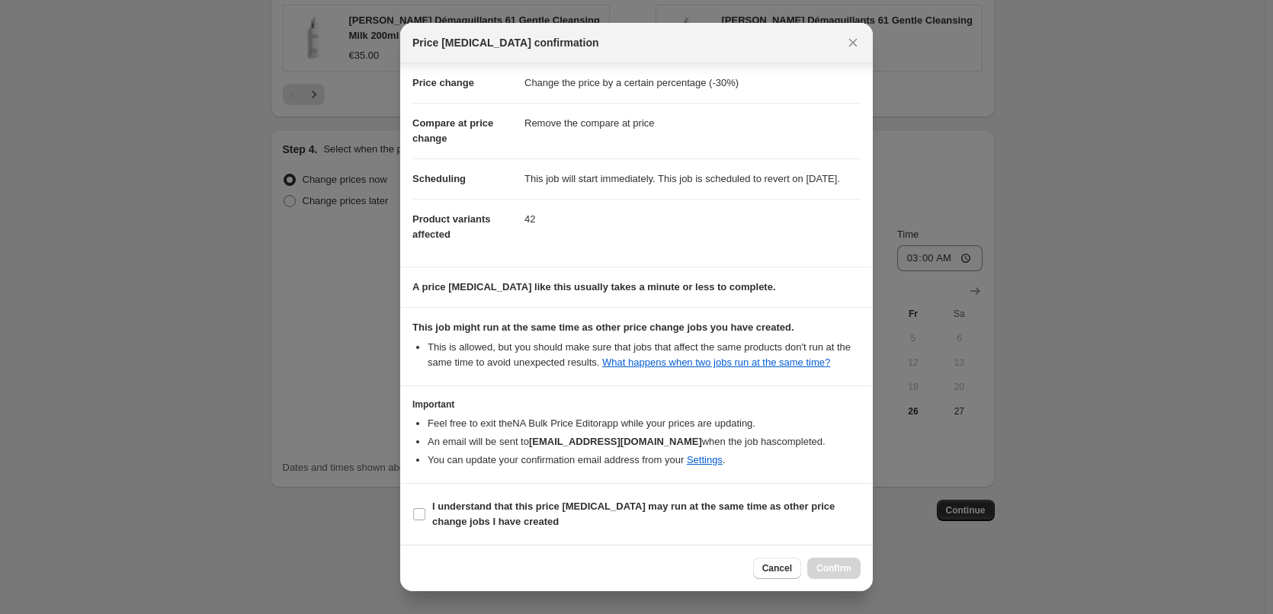
scroll to position [43, 0]
click at [484, 533] on section "I understand that this price [MEDICAL_DATA] may run at the same time as other p…" at bounding box center [636, 514] width 473 height 61
click at [496, 518] on b "I understand that this price [MEDICAL_DATA] may run at the same time as other p…" at bounding box center [633, 514] width 402 height 27
click at [425, 518] on input "I understand that this price [MEDICAL_DATA] may run at the same time as other p…" at bounding box center [419, 514] width 12 height 12
checkbox input "true"
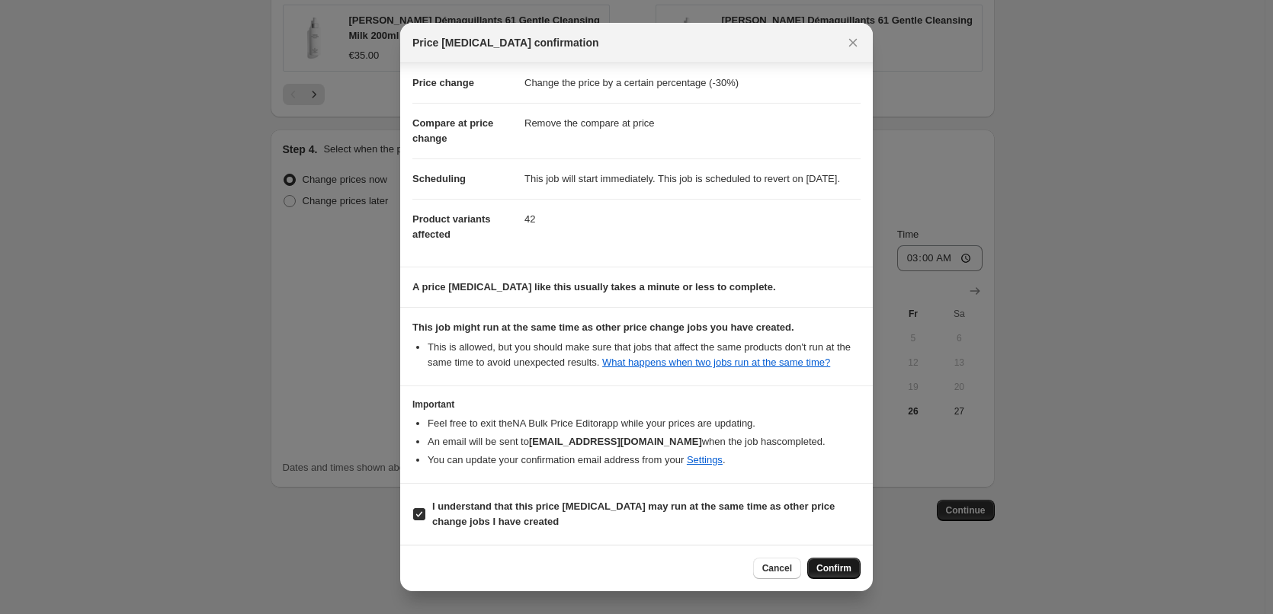
click at [825, 559] on button "Confirm" at bounding box center [833, 568] width 53 height 21
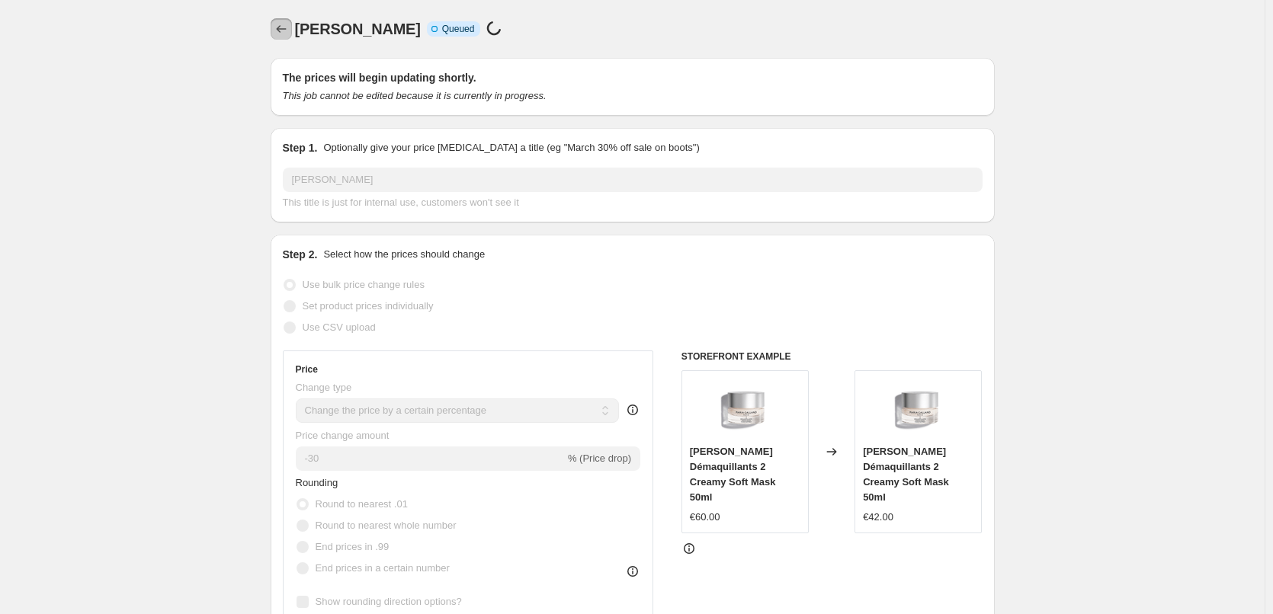
click at [281, 23] on icon "Price change jobs" at bounding box center [281, 28] width 15 height 15
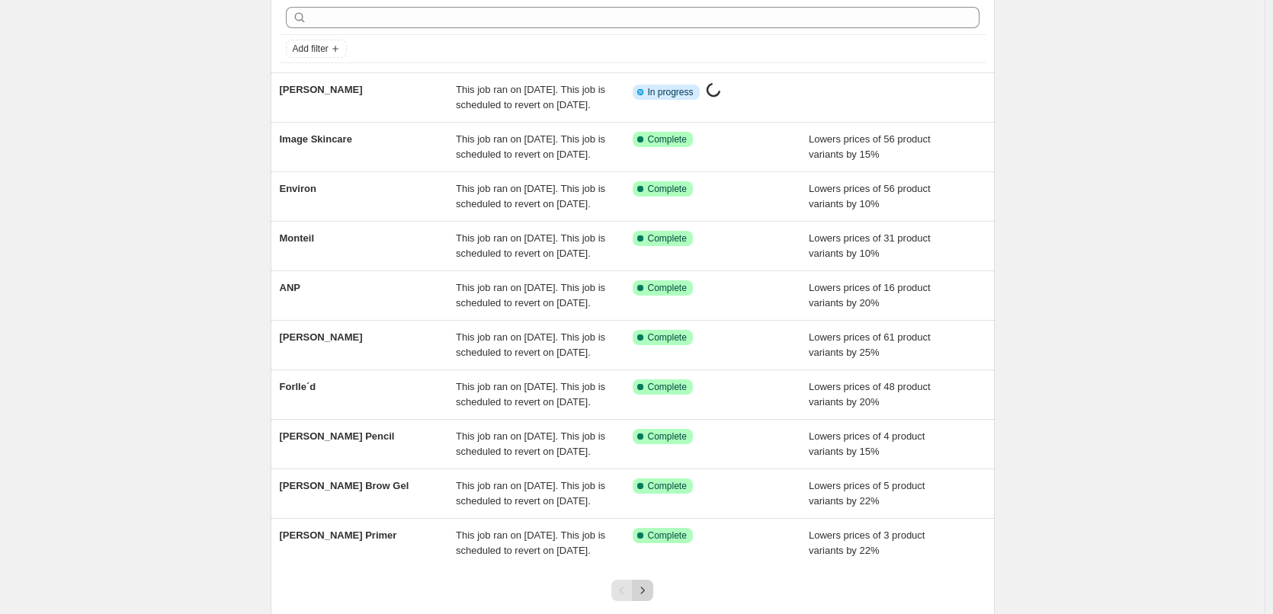
scroll to position [323, 0]
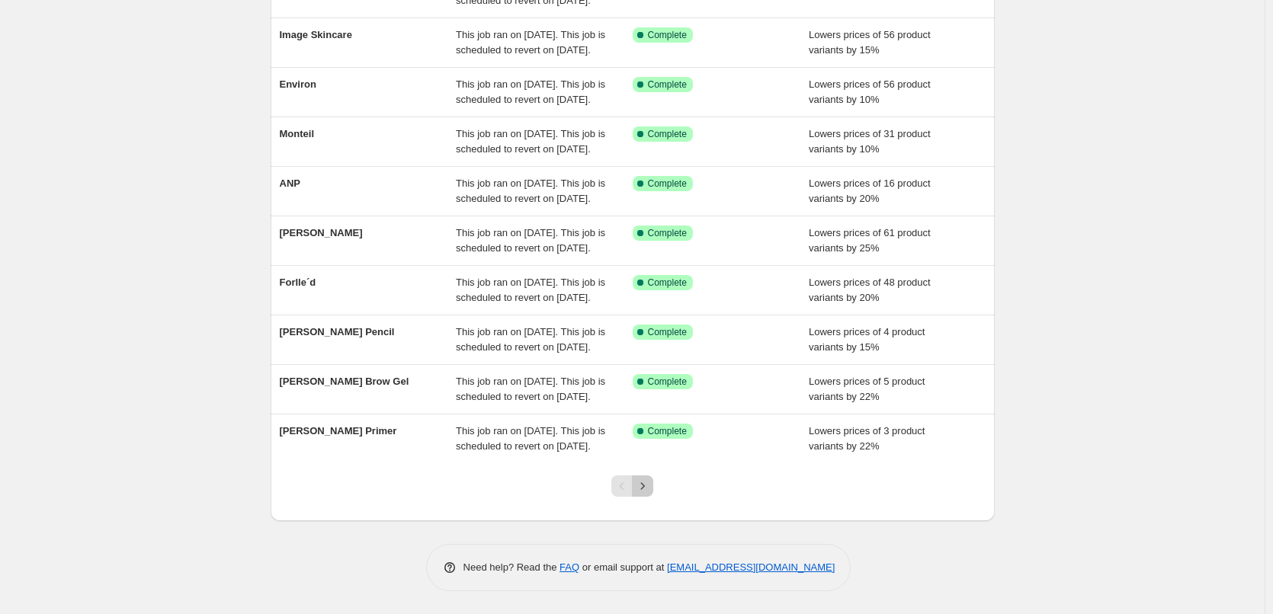
click at [648, 492] on icon "Next" at bounding box center [642, 486] width 15 height 15
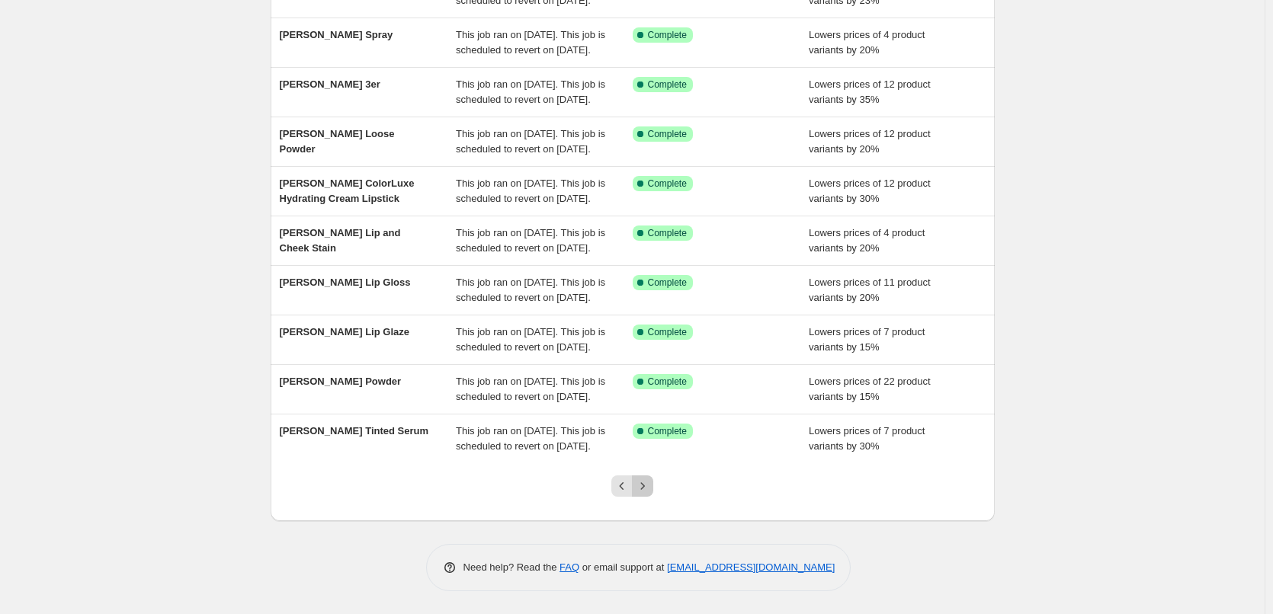
click at [648, 492] on icon "Next" at bounding box center [642, 486] width 15 height 15
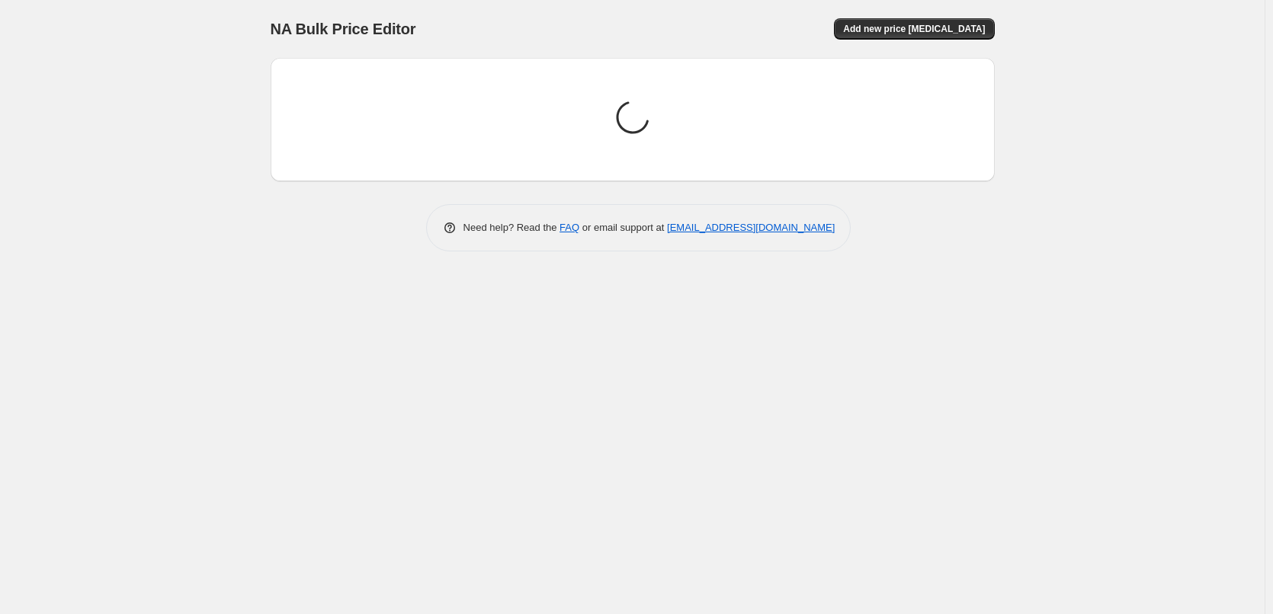
scroll to position [0, 0]
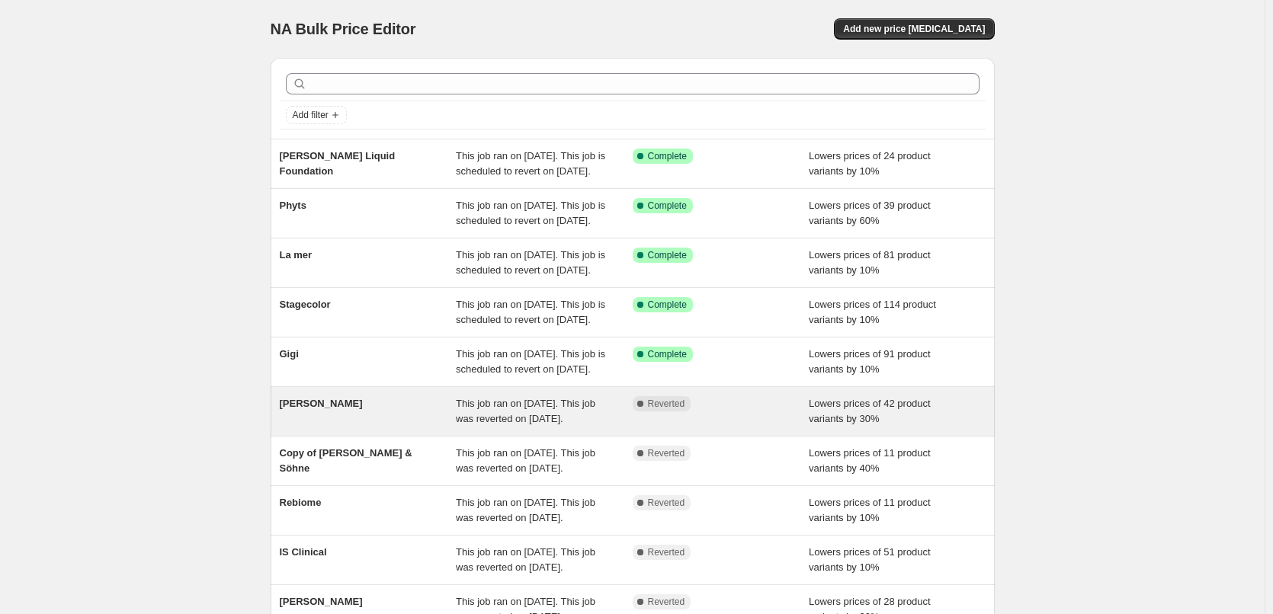
click at [312, 409] on span "[PERSON_NAME]" at bounding box center [321, 403] width 83 height 11
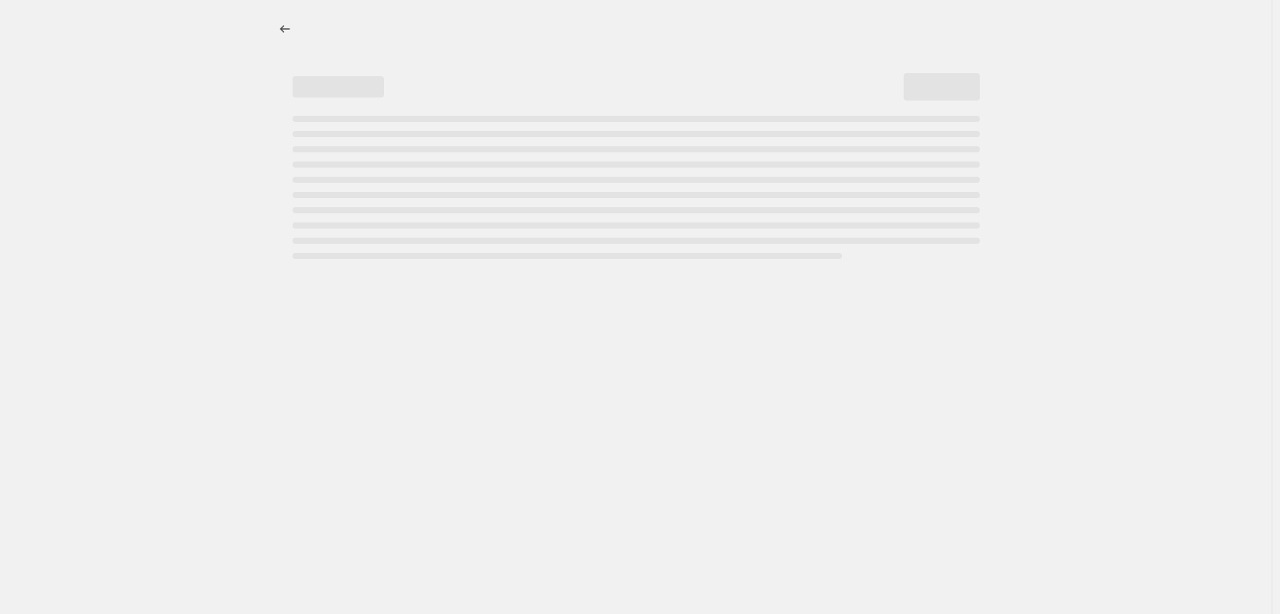
select select "percentage"
select select "remove"
select select "vendor"
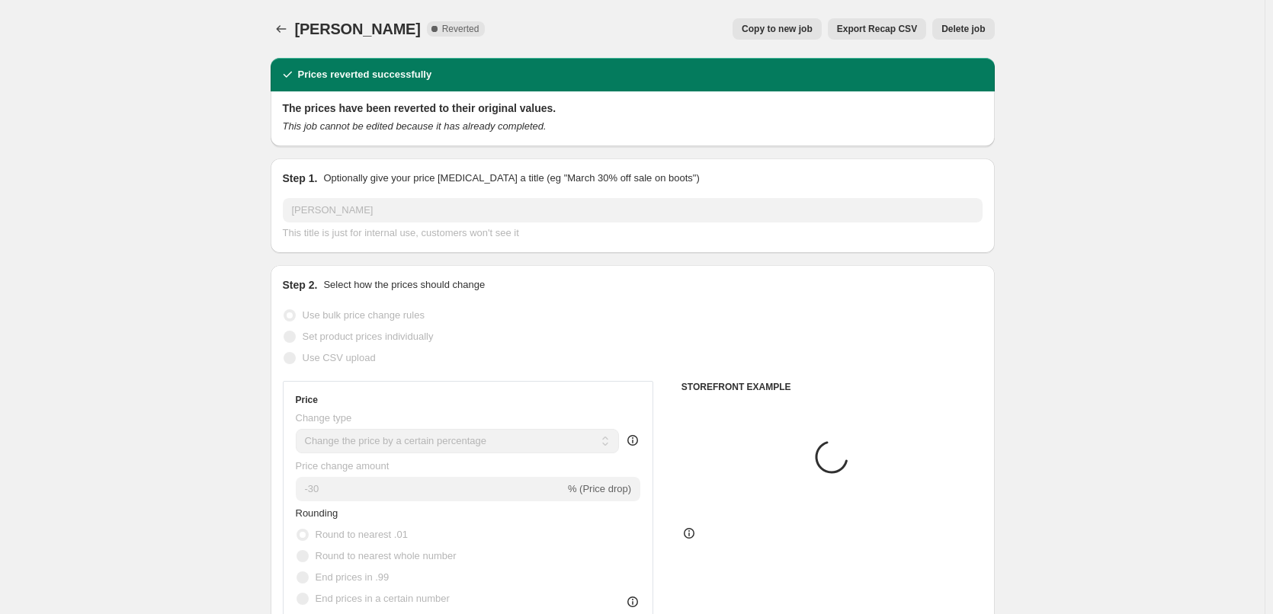
click at [963, 37] on button "Delete job" at bounding box center [963, 28] width 62 height 21
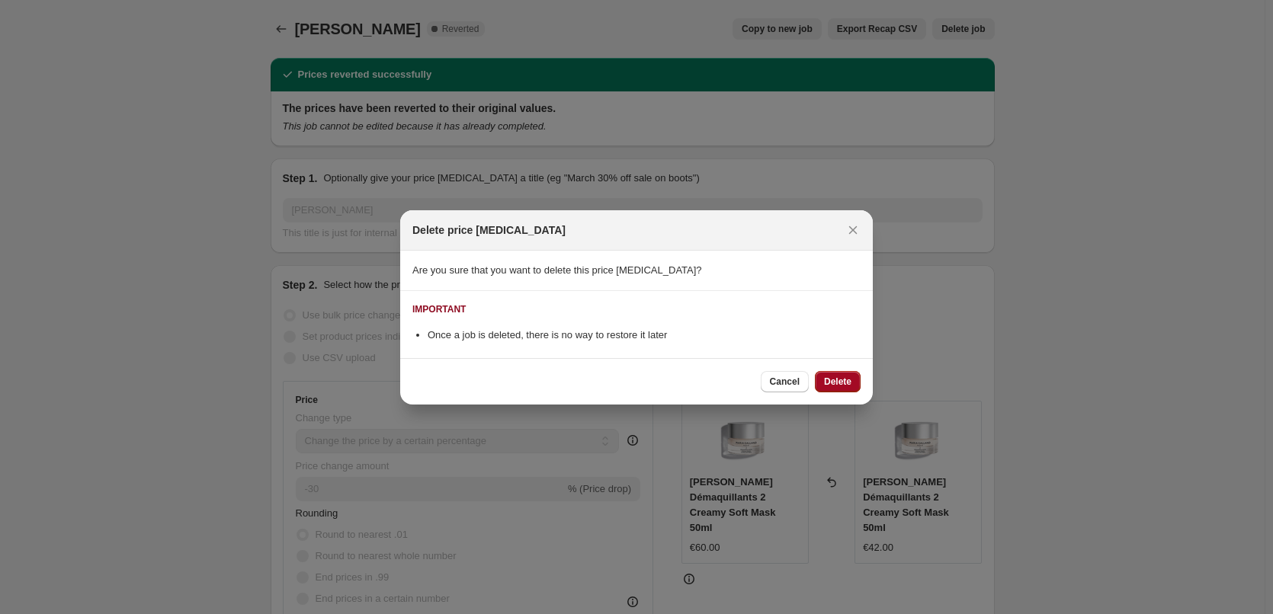
click at [841, 382] on span "Delete" at bounding box center [837, 382] width 27 height 12
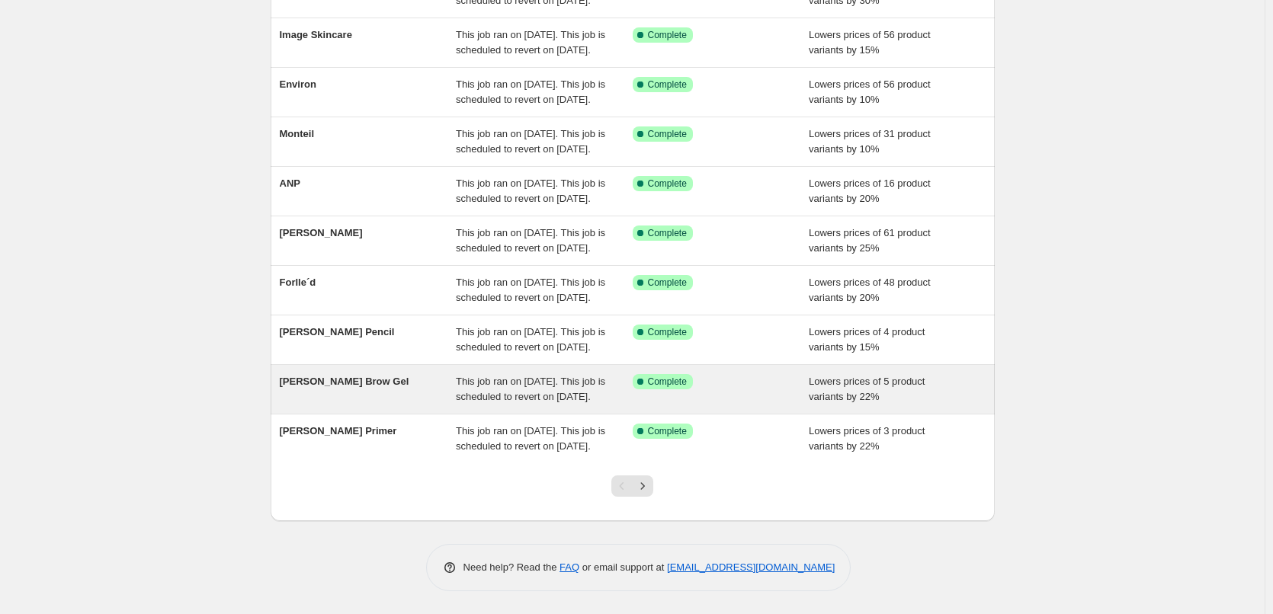
scroll to position [323, 0]
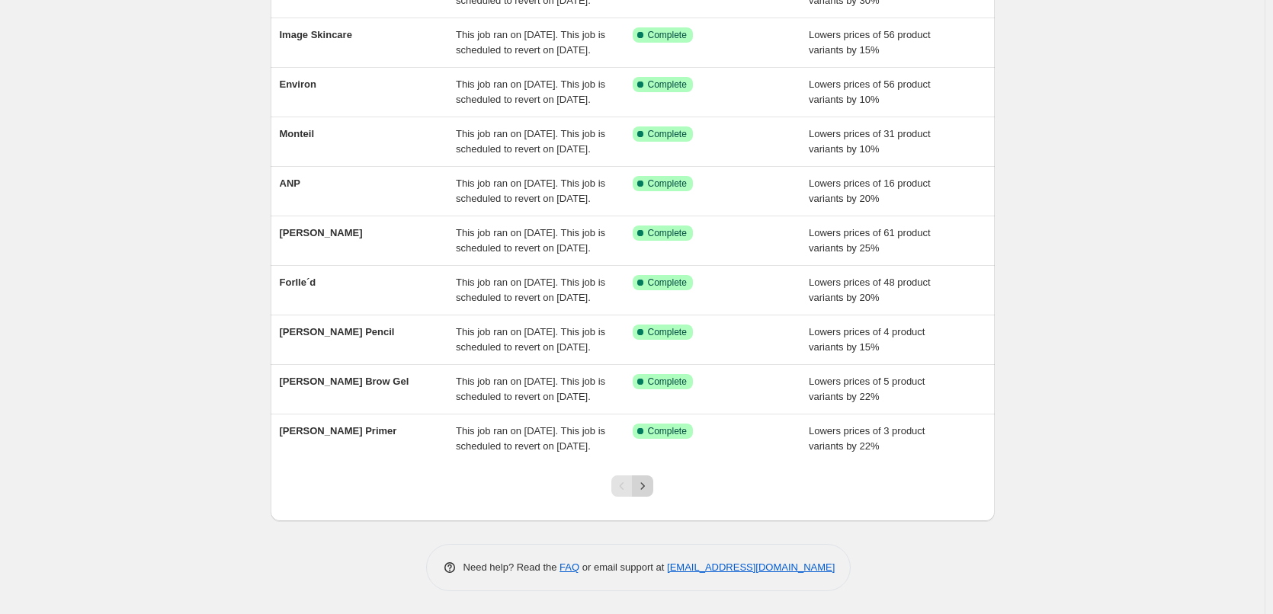
click at [646, 493] on icon "Next" at bounding box center [642, 486] width 15 height 15
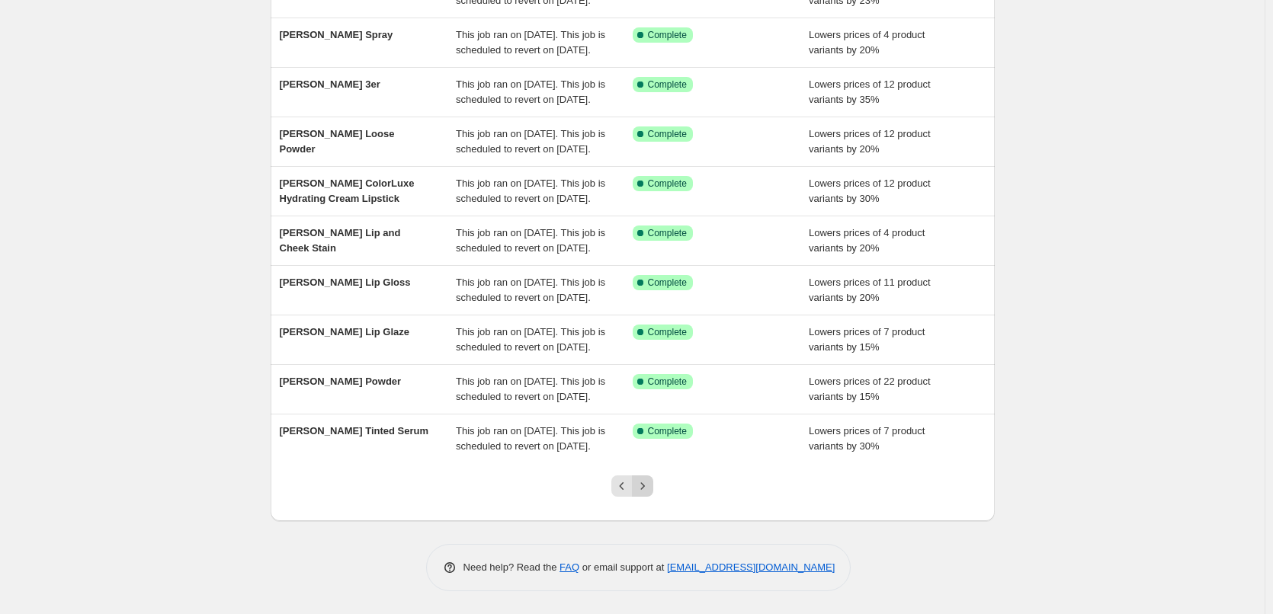
click at [650, 492] on icon "Next" at bounding box center [642, 486] width 15 height 15
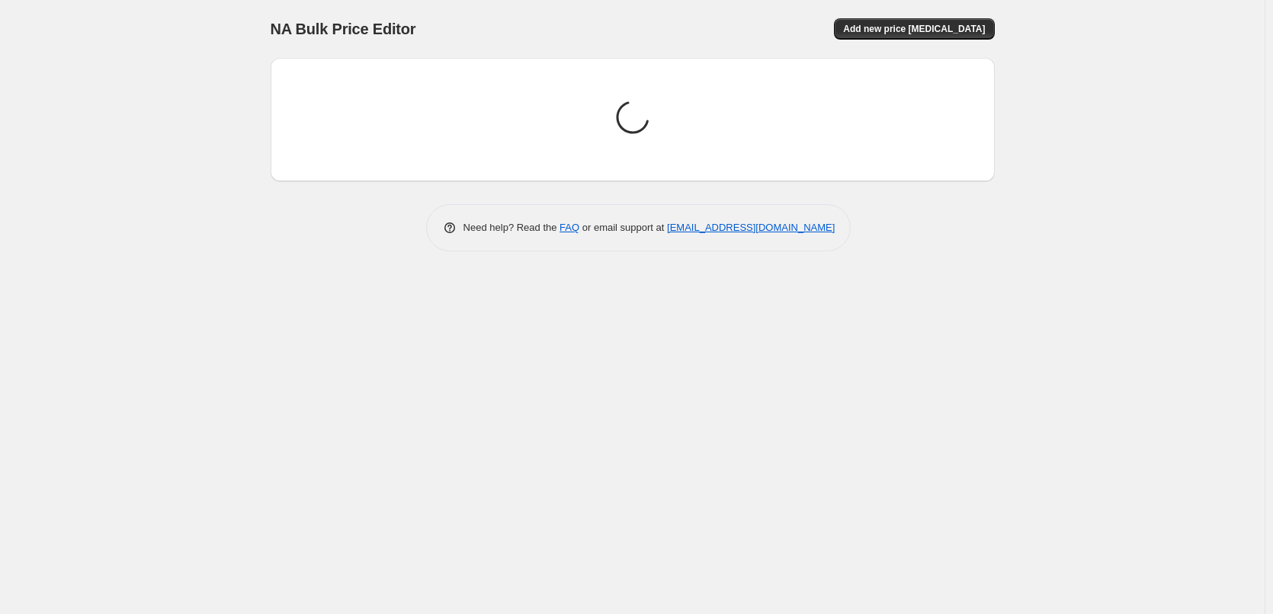
scroll to position [0, 0]
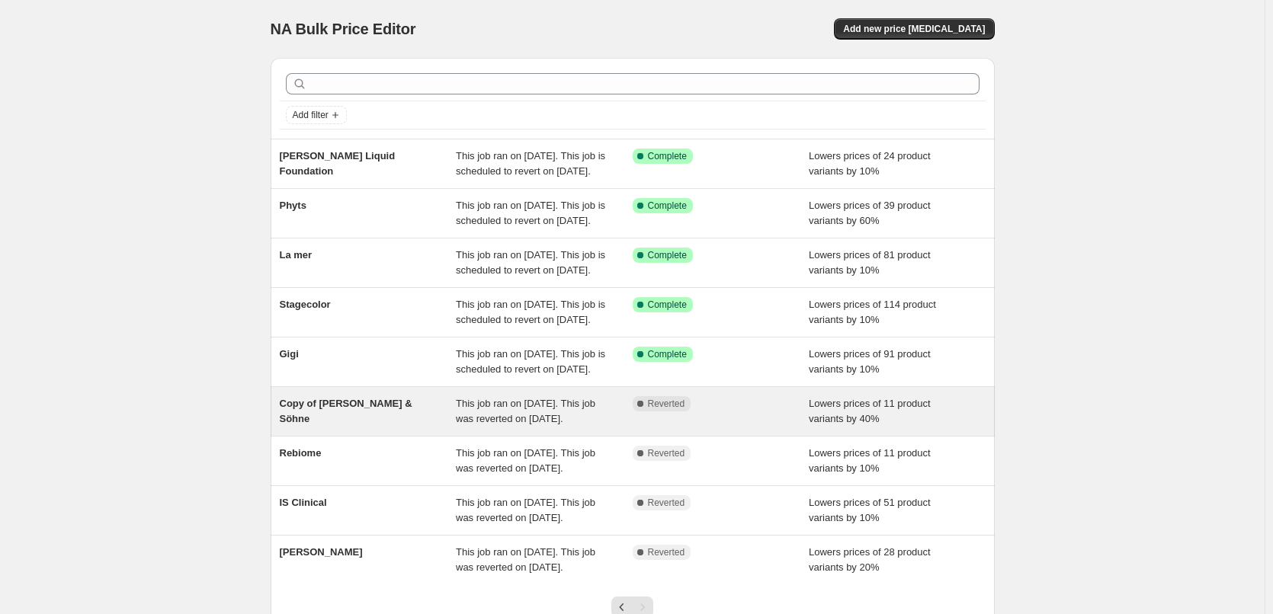
click at [333, 424] on span "Copy of [PERSON_NAME] & Söhne" at bounding box center [346, 411] width 133 height 27
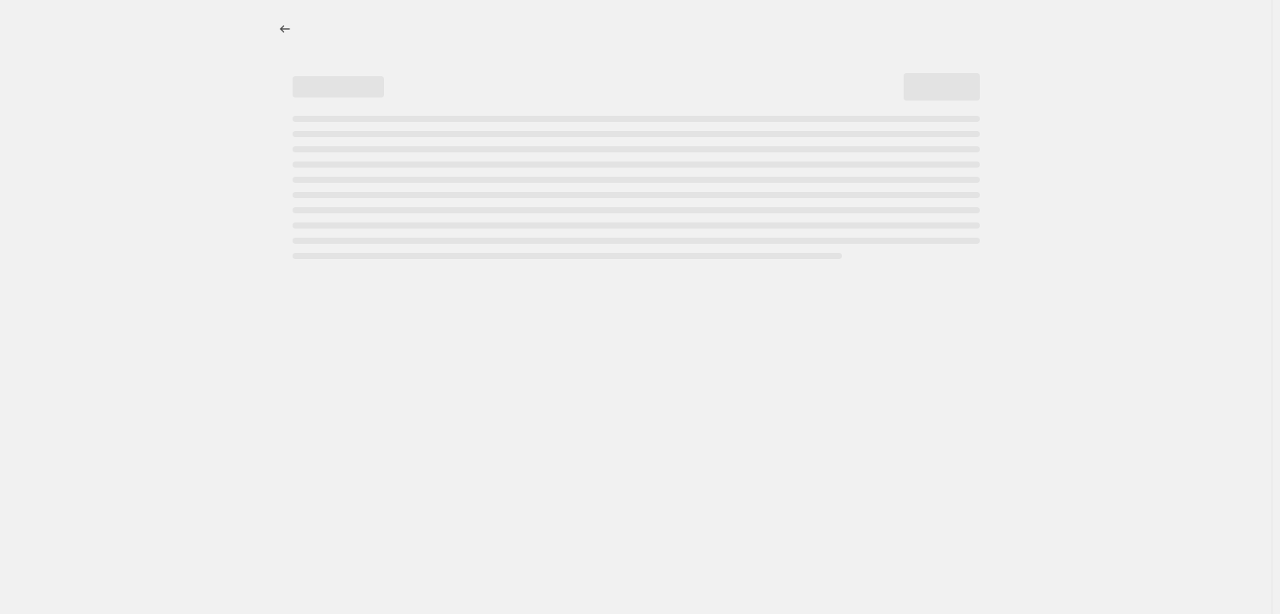
select select "percentage"
select select "vendor"
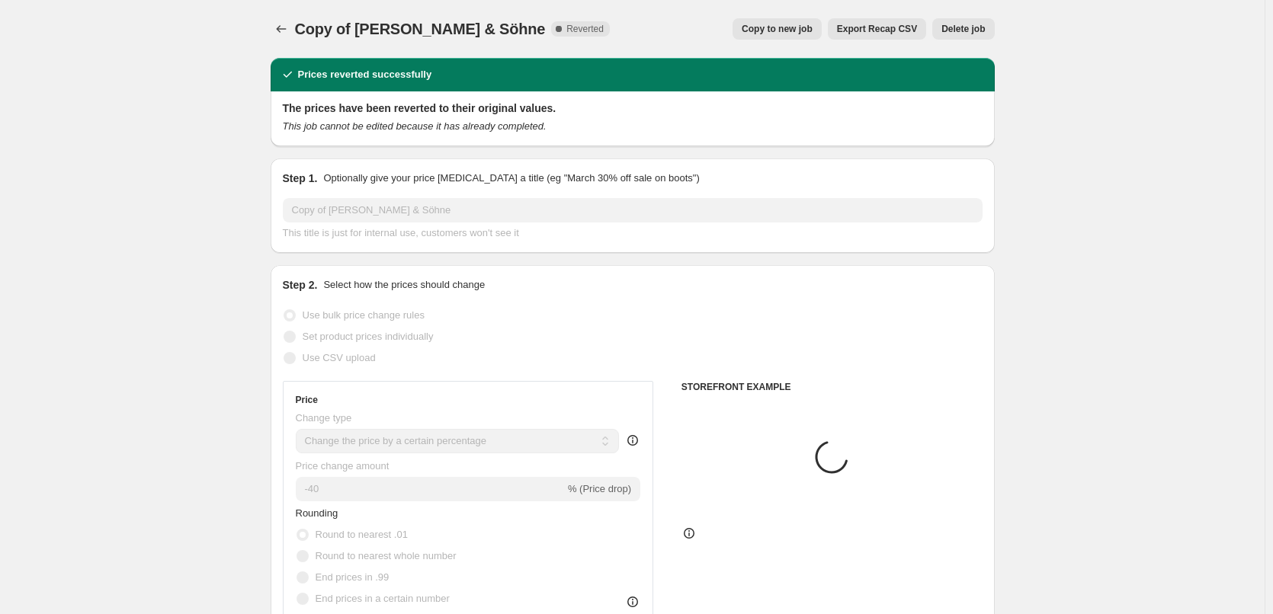
click at [746, 43] on div "Copy of Beyer & Söhne. This page is ready Copy of Beyer & Söhne Complete Revert…" at bounding box center [633, 29] width 724 height 58
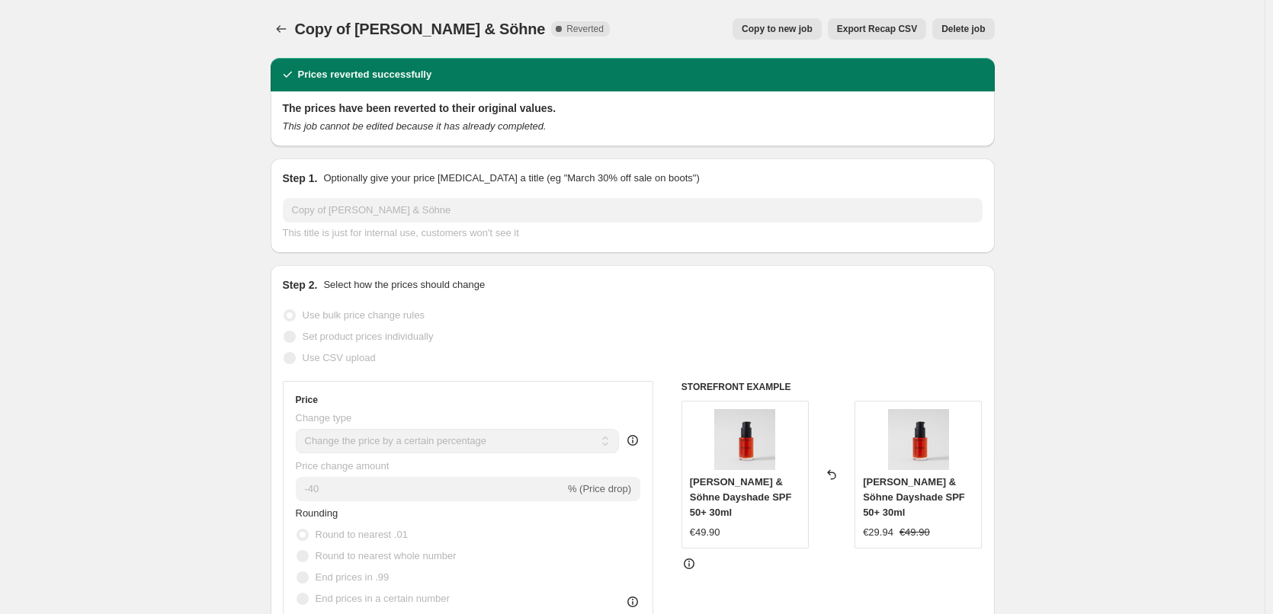
click at [760, 31] on span "Copy to new job" at bounding box center [777, 29] width 71 height 12
select select "percentage"
select select "vendor"
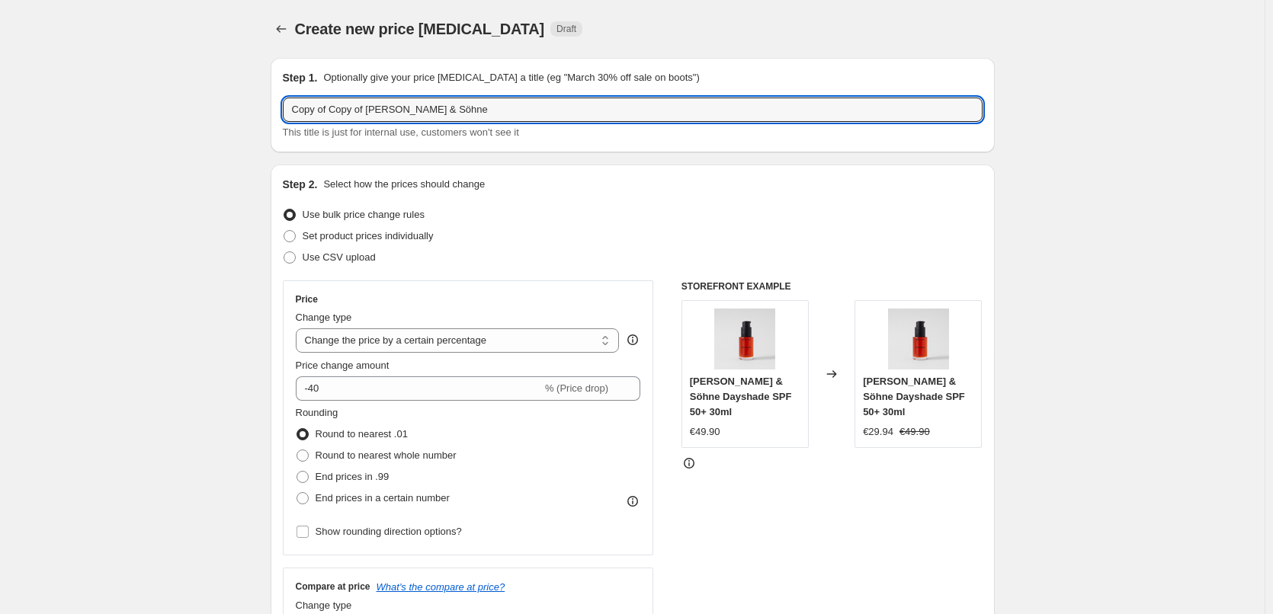
drag, startPoint x: 370, startPoint y: 111, endPoint x: 117, endPoint y: 93, distance: 252.9
type input "Beyer & Söhne"
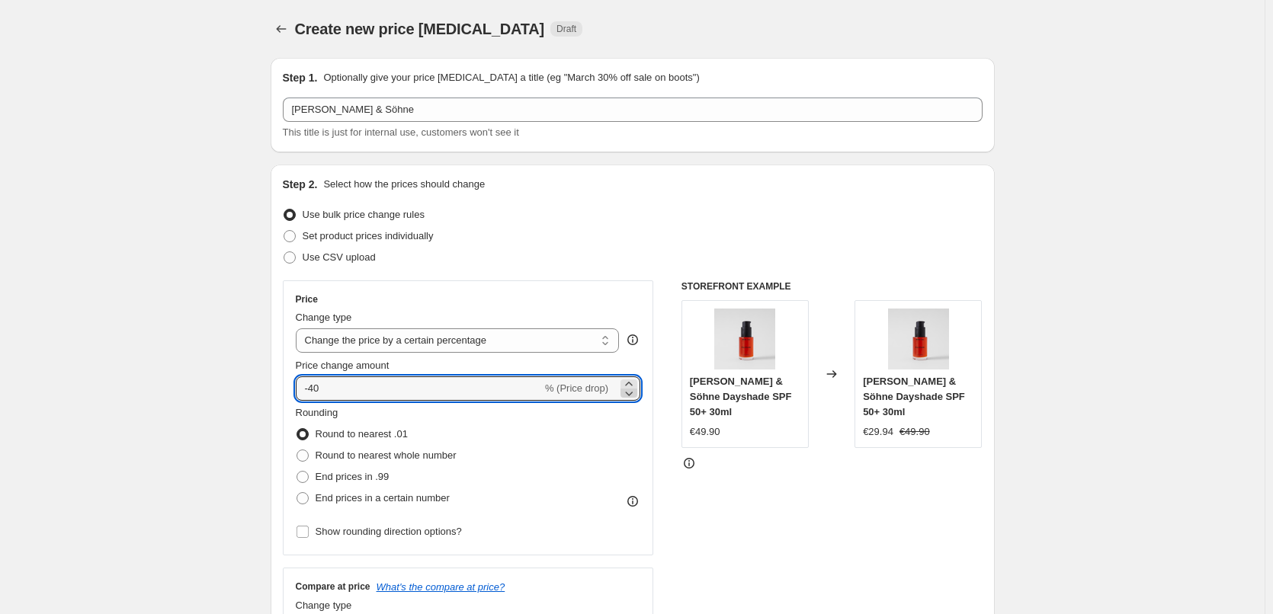
click at [635, 395] on icon at bounding box center [628, 393] width 15 height 15
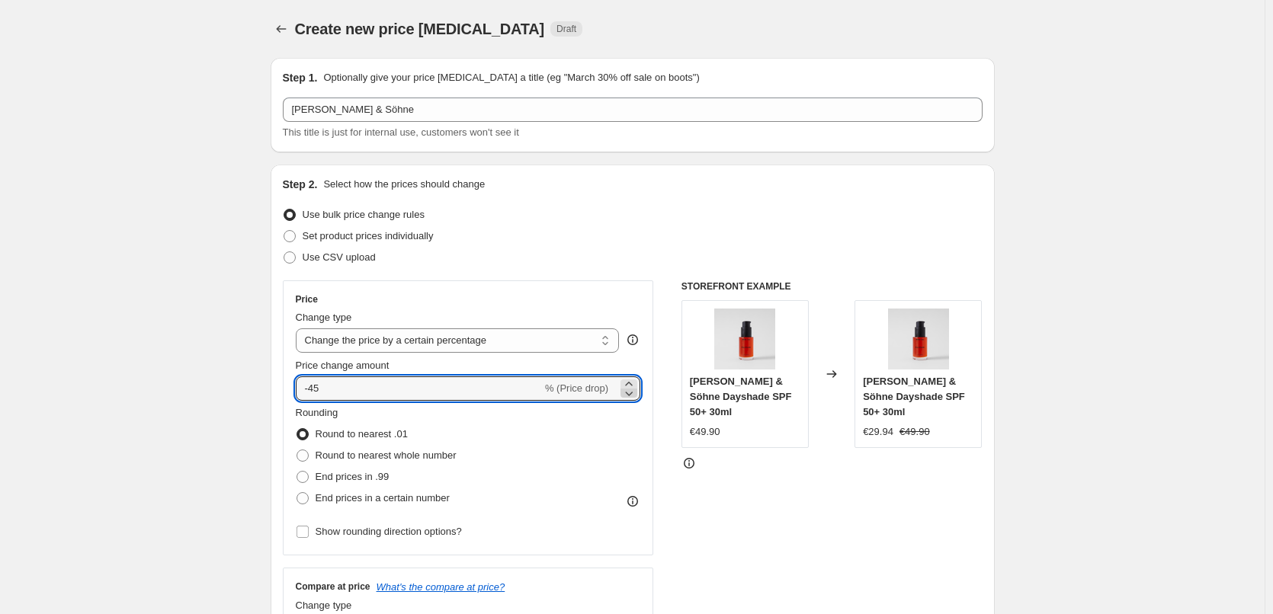
click at [635, 395] on icon at bounding box center [628, 393] width 15 height 15
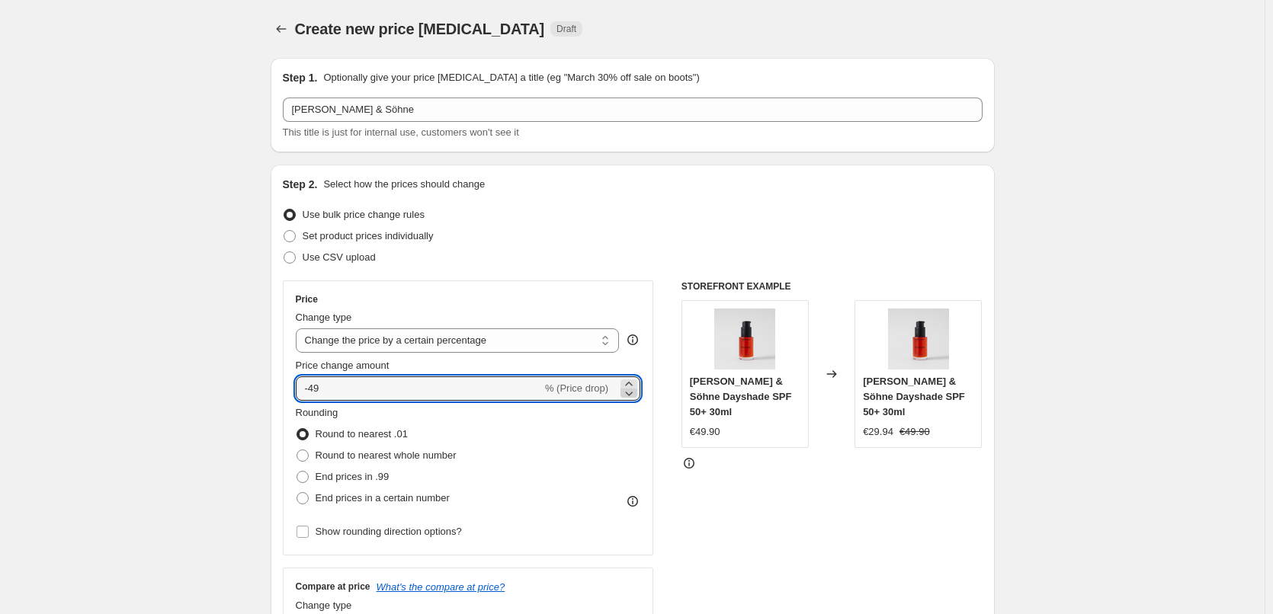
type input "-50"
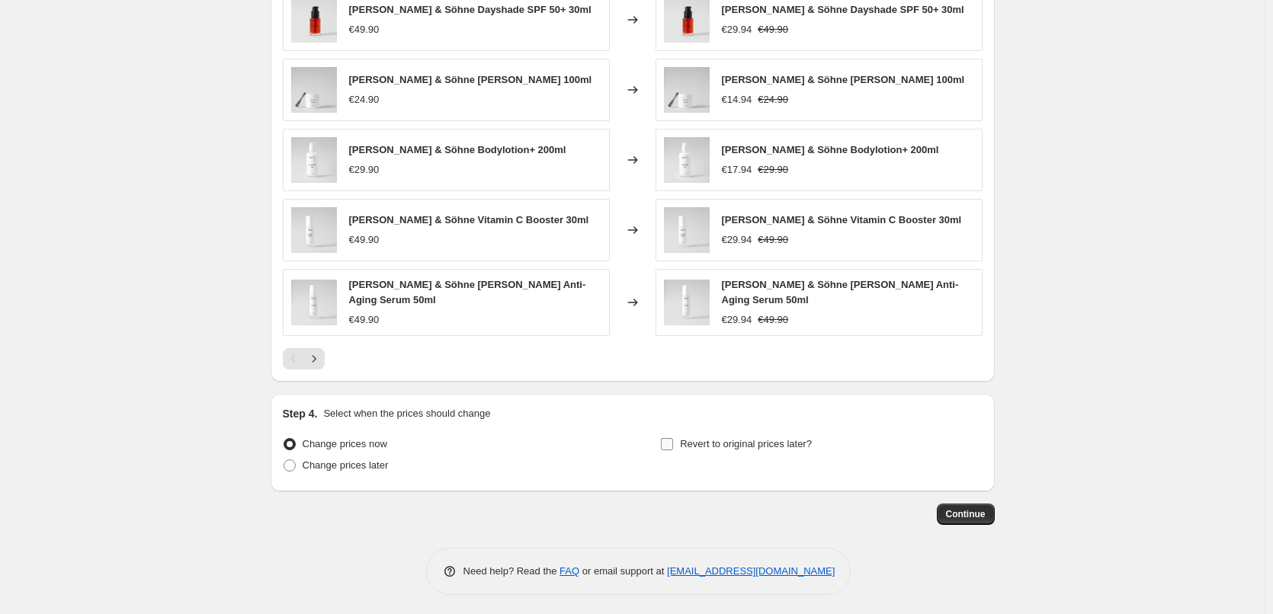
click at [761, 445] on span "Revert to original prices later?" at bounding box center [746, 443] width 132 height 11
click at [673, 445] on input "Revert to original prices later?" at bounding box center [667, 444] width 12 height 12
checkbox input "true"
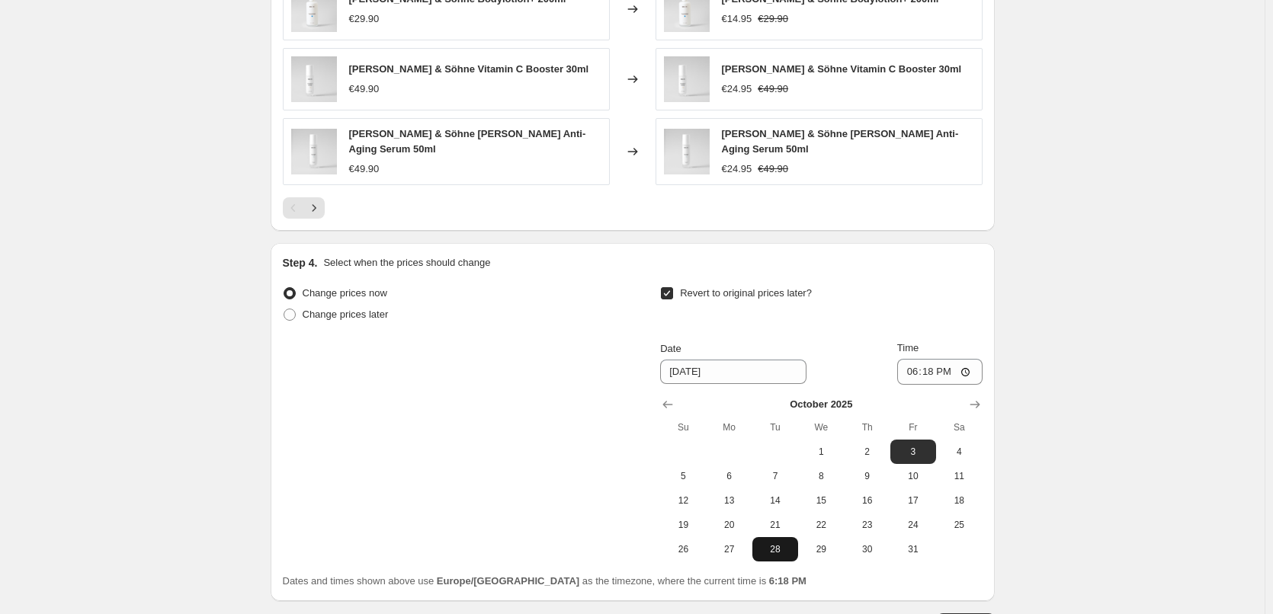
scroll to position [1342, 0]
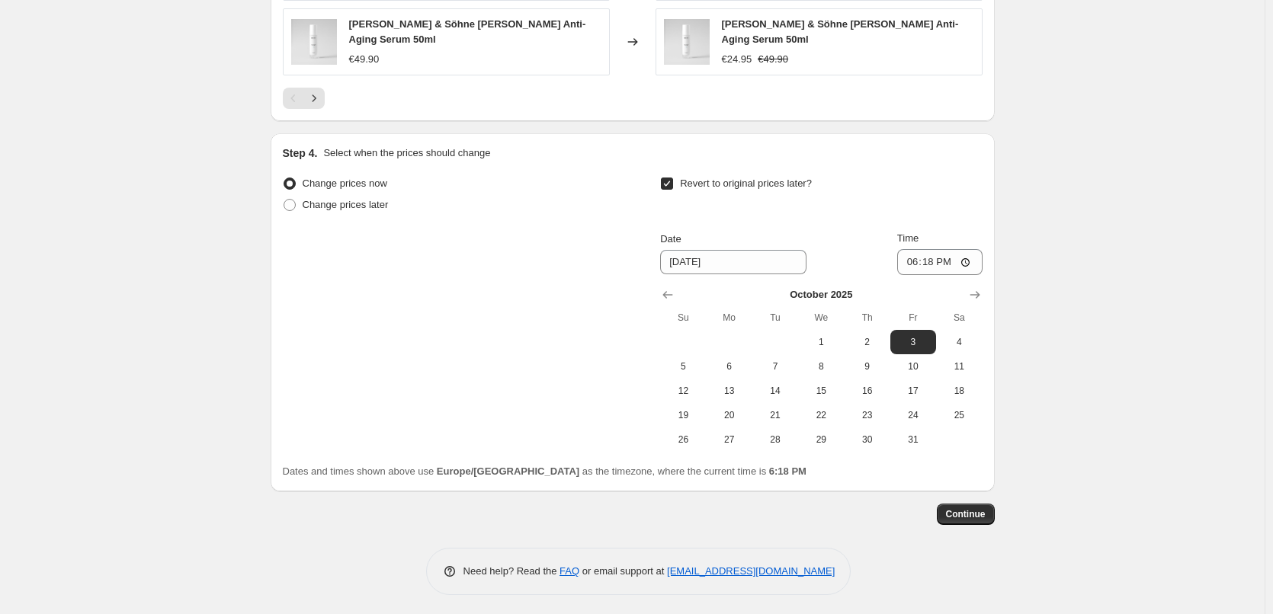
click at [660, 290] on div "October 2025 Su Mo Tu We Th Fr Sa 1 2 3 4 5 6 7 8 9 10 11 12 13 14 15 16 17 18 …" at bounding box center [815, 363] width 334 height 177
click at [670, 294] on icon "Show previous month, September 2025" at bounding box center [668, 296] width 10 height 8
click at [735, 436] on span "29" at bounding box center [730, 440] width 34 height 12
type input "[DATE]"
click at [922, 254] on input "18:18" at bounding box center [939, 262] width 85 height 26
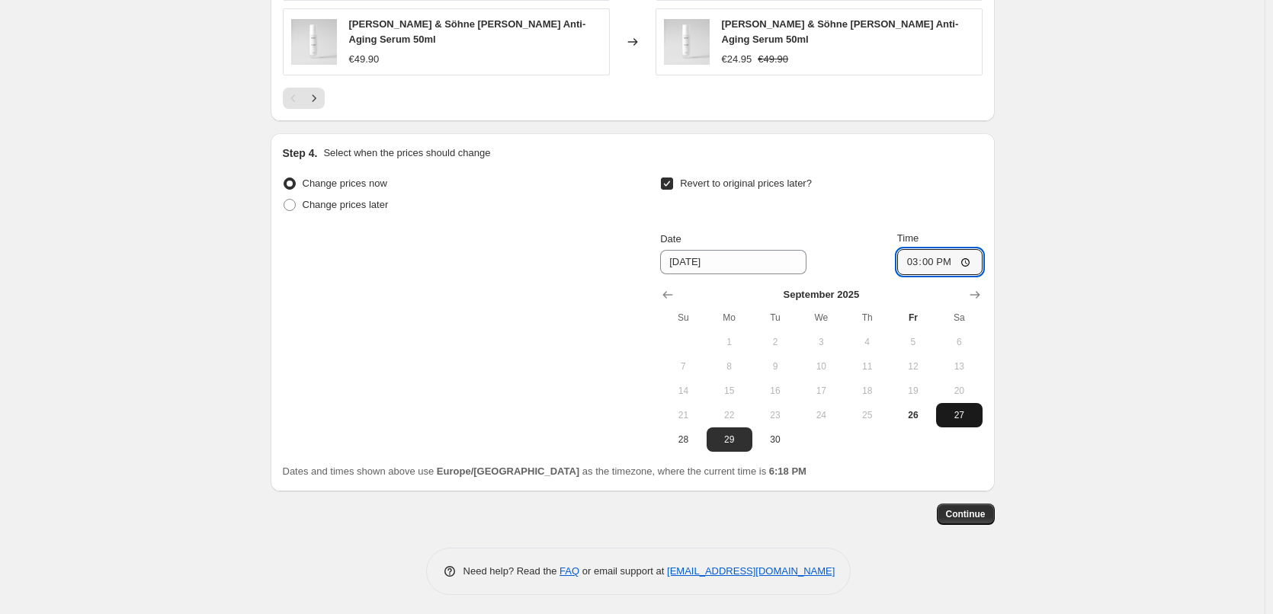
type input "03:00"
click at [978, 509] on span "Continue" at bounding box center [966, 514] width 40 height 12
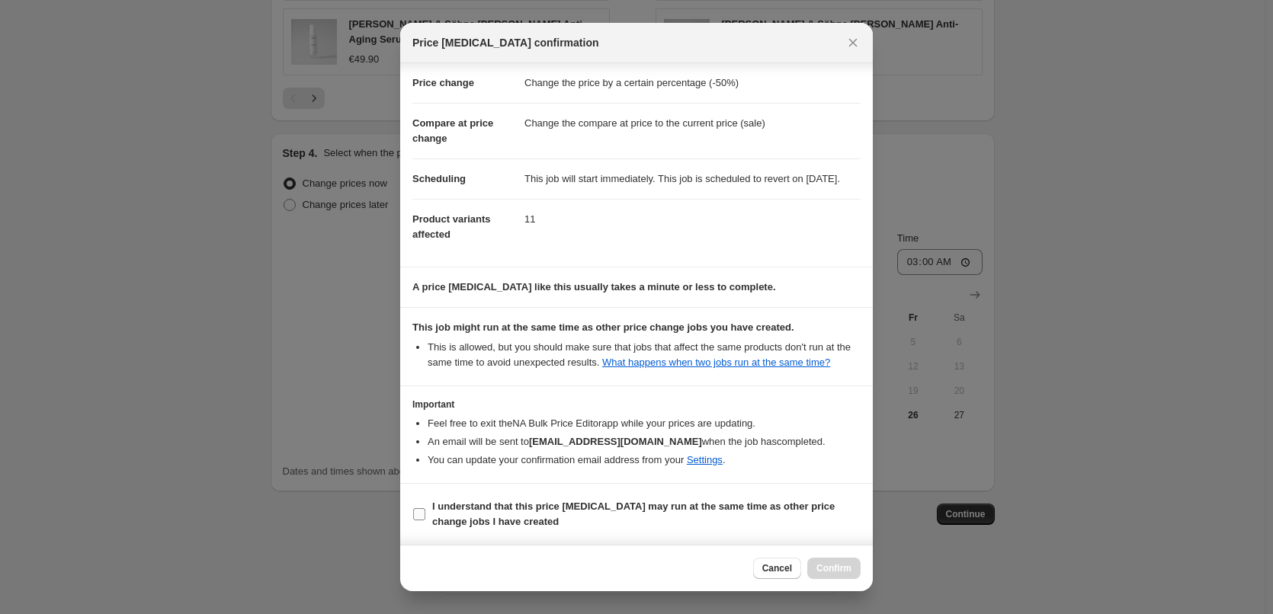
scroll to position [43, 0]
click at [533, 509] on b "I understand that this price [MEDICAL_DATA] may run at the same time as other p…" at bounding box center [633, 514] width 402 height 27
click at [425, 509] on input "I understand that this price [MEDICAL_DATA] may run at the same time as other p…" at bounding box center [419, 514] width 12 height 12
checkbox input "true"
click at [859, 565] on button "Confirm" at bounding box center [833, 568] width 53 height 21
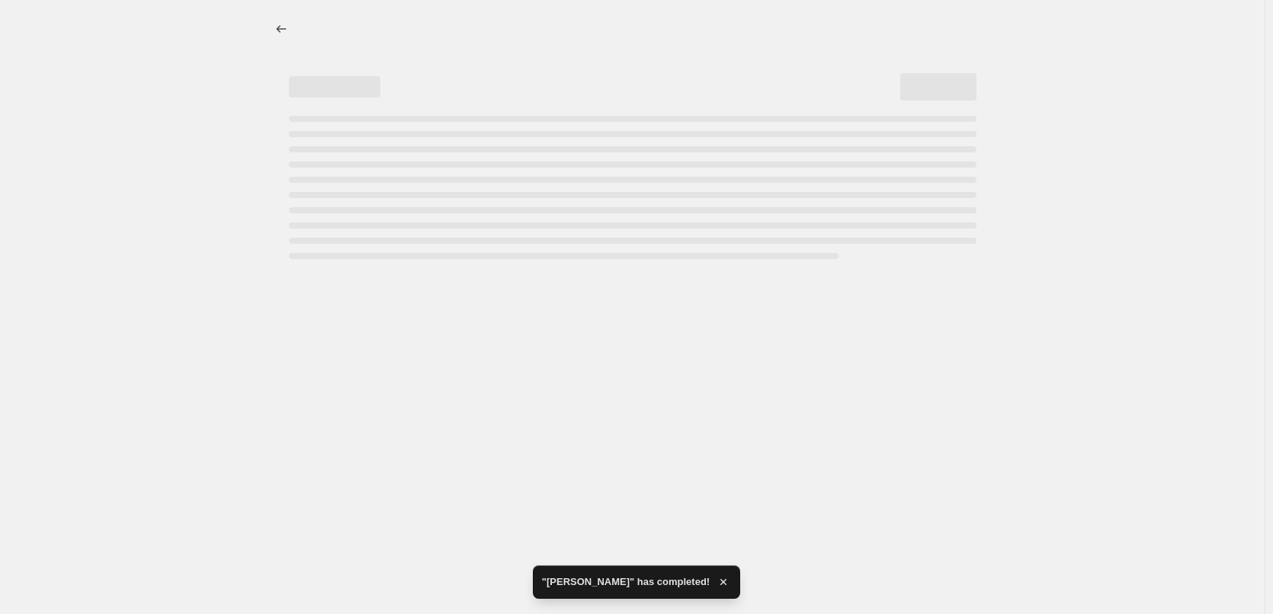
select select "percentage"
select select "vendor"
select select "percentage"
select select "vendor"
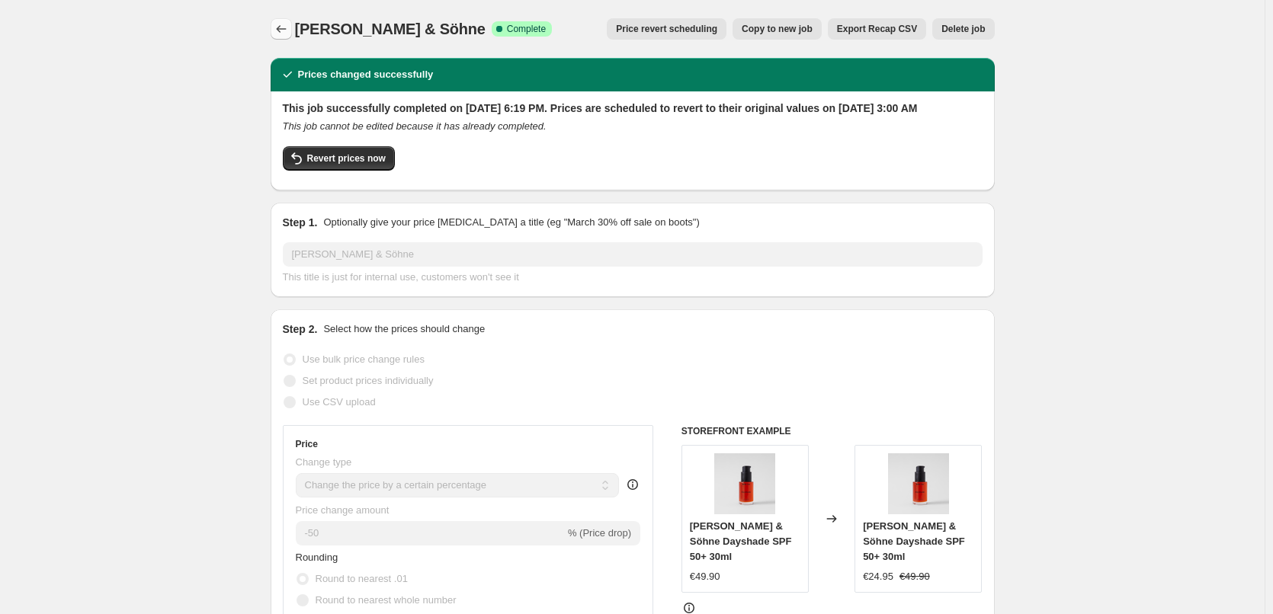
drag, startPoint x: 287, startPoint y: 9, endPoint x: 284, endPoint y: 21, distance: 11.8
click at [287, 14] on div "Beyer & Söhne. This page is ready Beyer & Söhne Success Complete Complete Price…" at bounding box center [633, 29] width 724 height 58
click at [284, 21] on button "Price change jobs" at bounding box center [281, 28] width 21 height 21
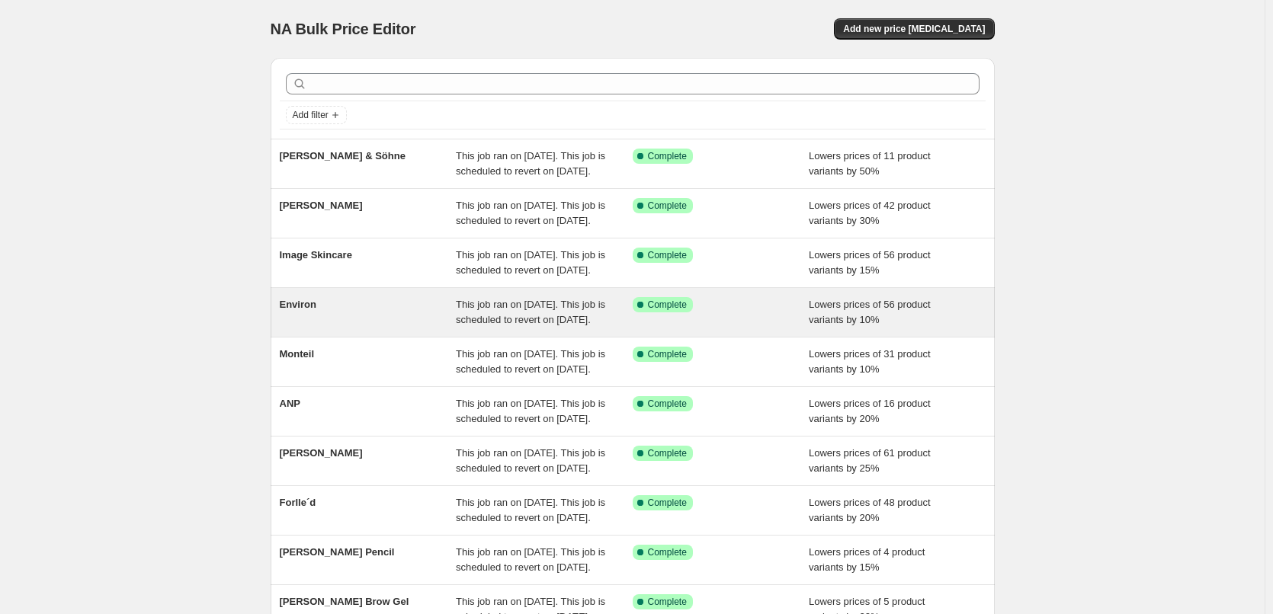
scroll to position [323, 0]
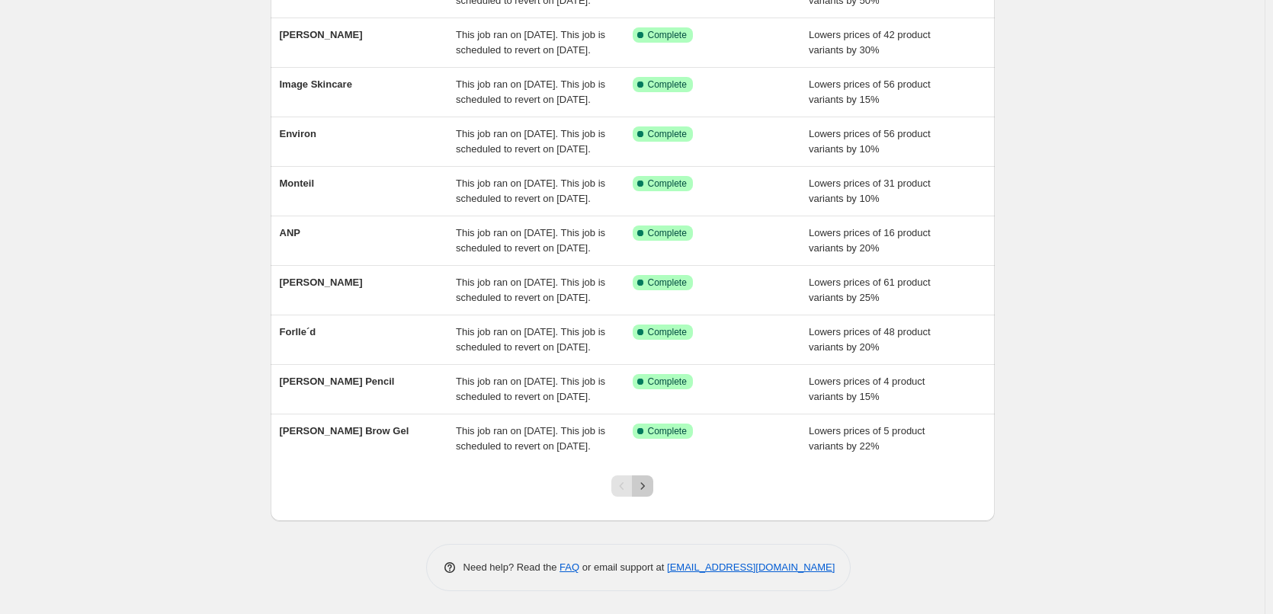
click at [644, 485] on icon "Next" at bounding box center [642, 486] width 15 height 15
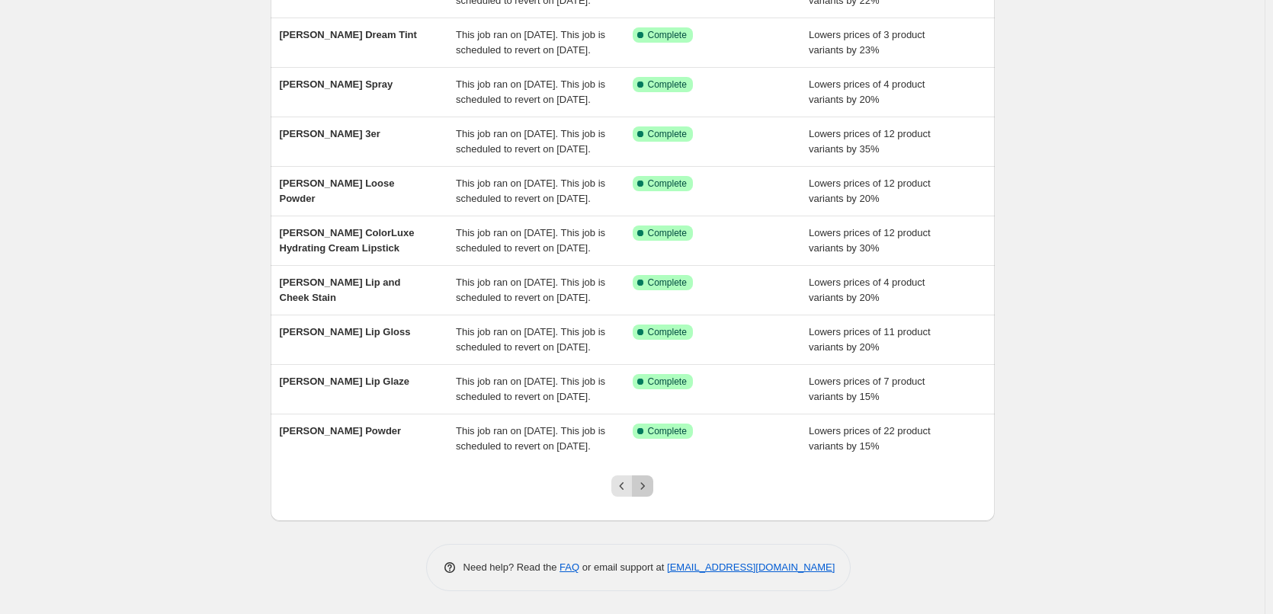
click at [644, 483] on icon "Next" at bounding box center [642, 486] width 15 height 15
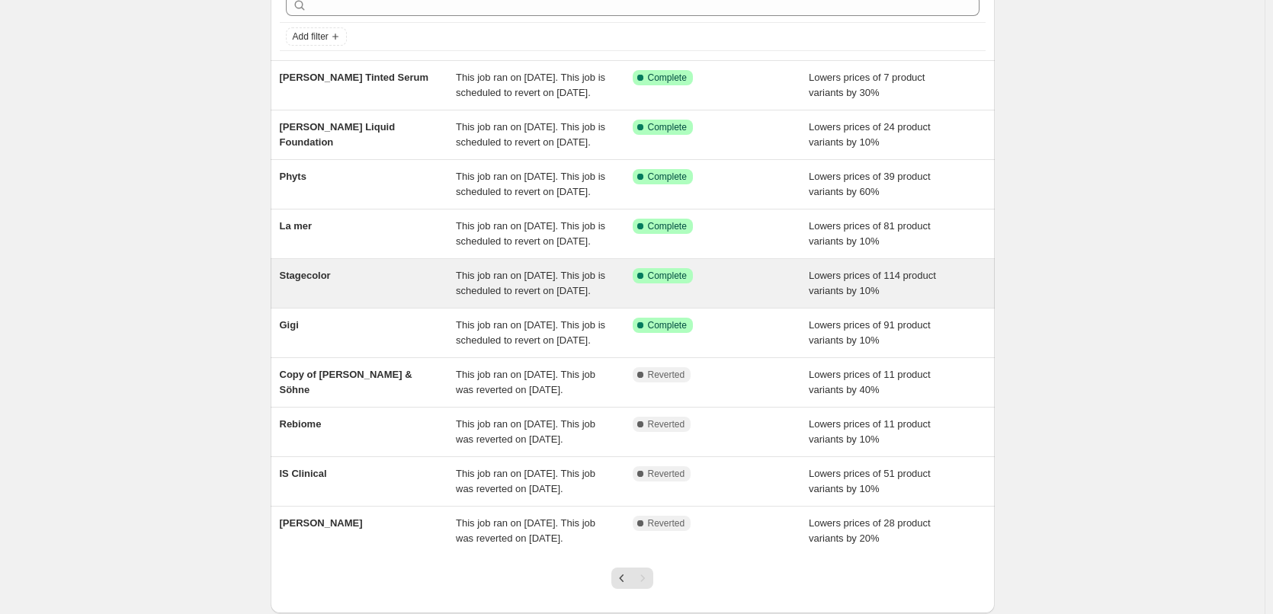
scroll to position [229, 0]
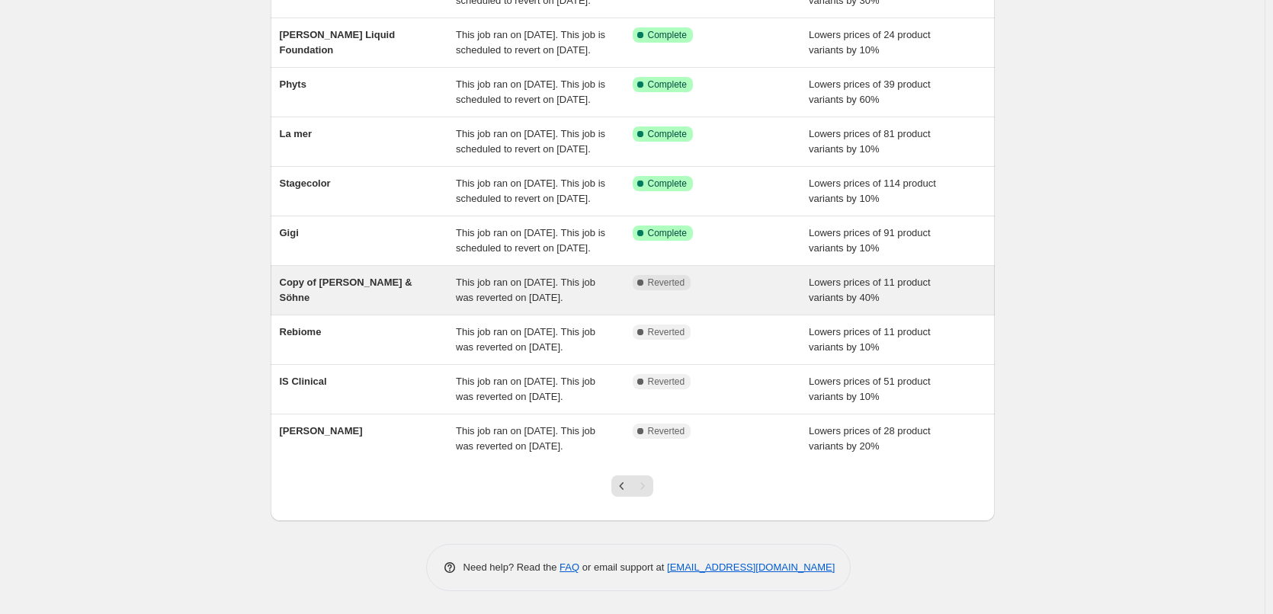
click at [354, 306] on div "Copy of [PERSON_NAME] & Söhne" at bounding box center [368, 290] width 177 height 30
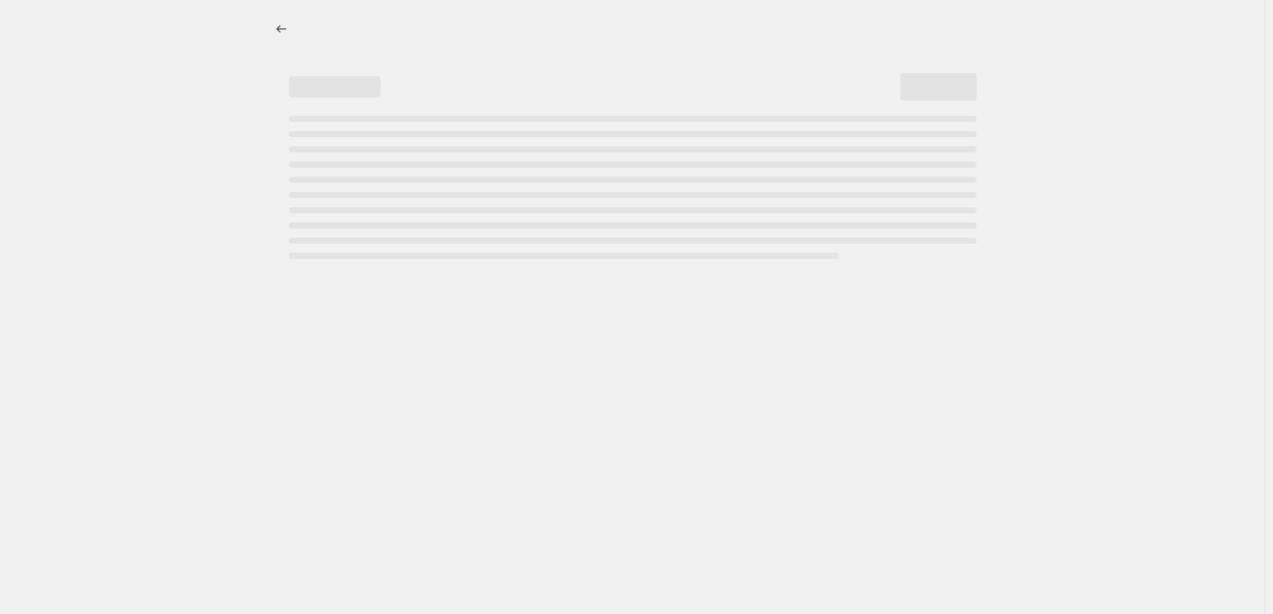
select select "percentage"
select select "vendor"
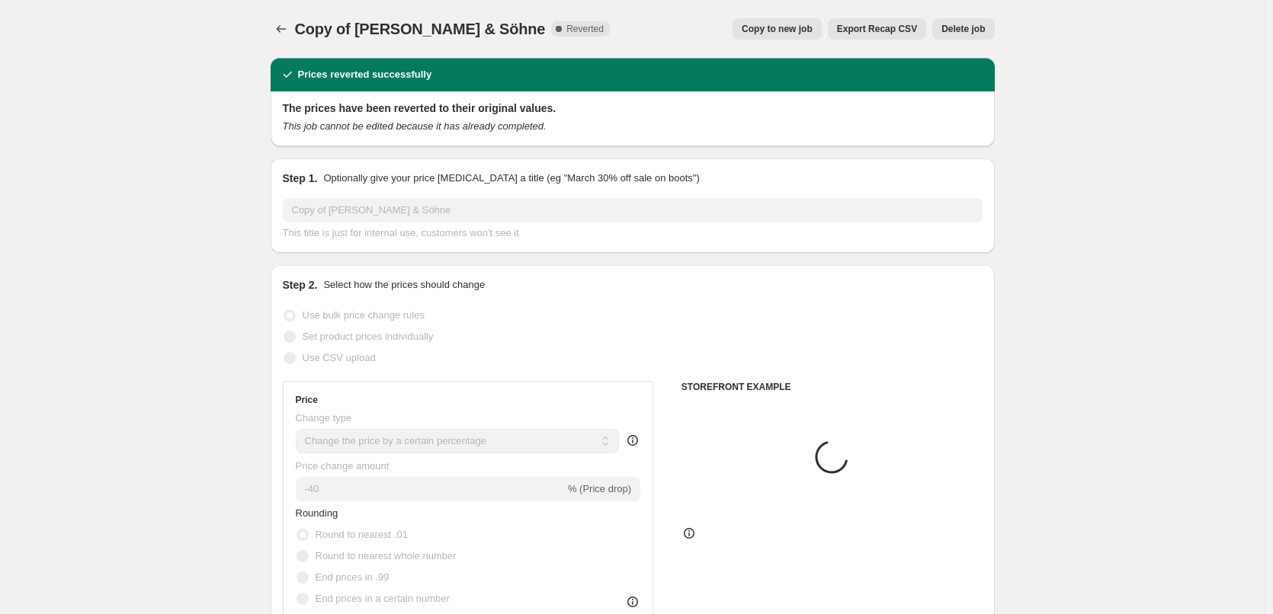
click at [973, 27] on span "Delete job" at bounding box center [962, 29] width 43 height 12
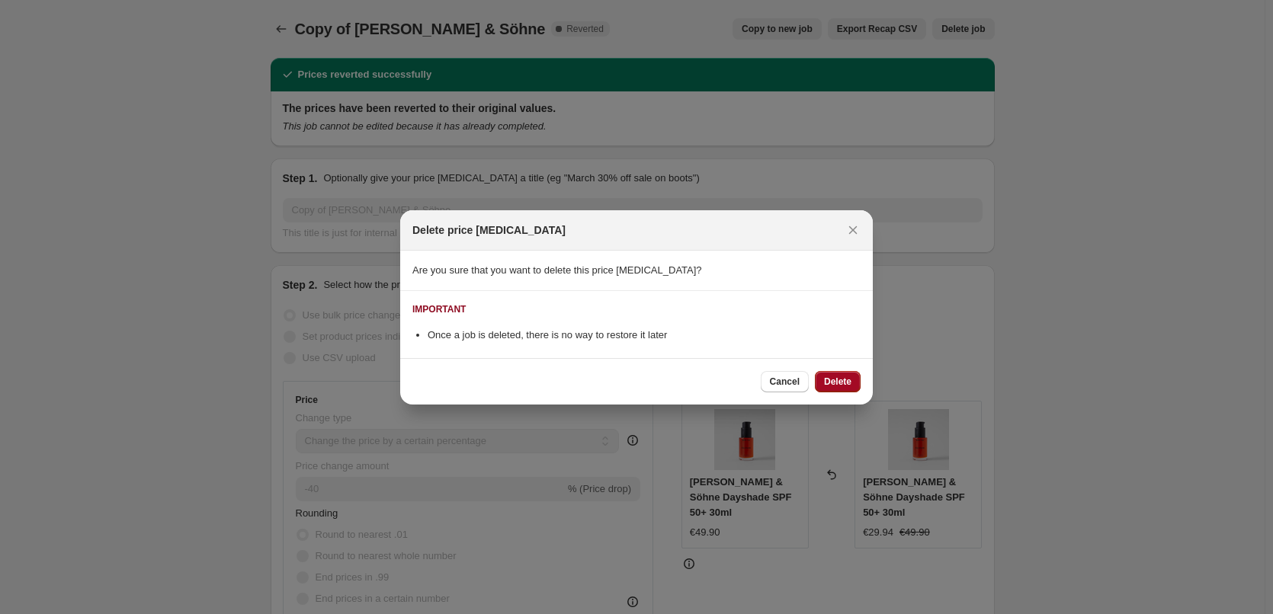
click at [842, 389] on button "Delete" at bounding box center [838, 381] width 46 height 21
